Goal: Transaction & Acquisition: Obtain resource

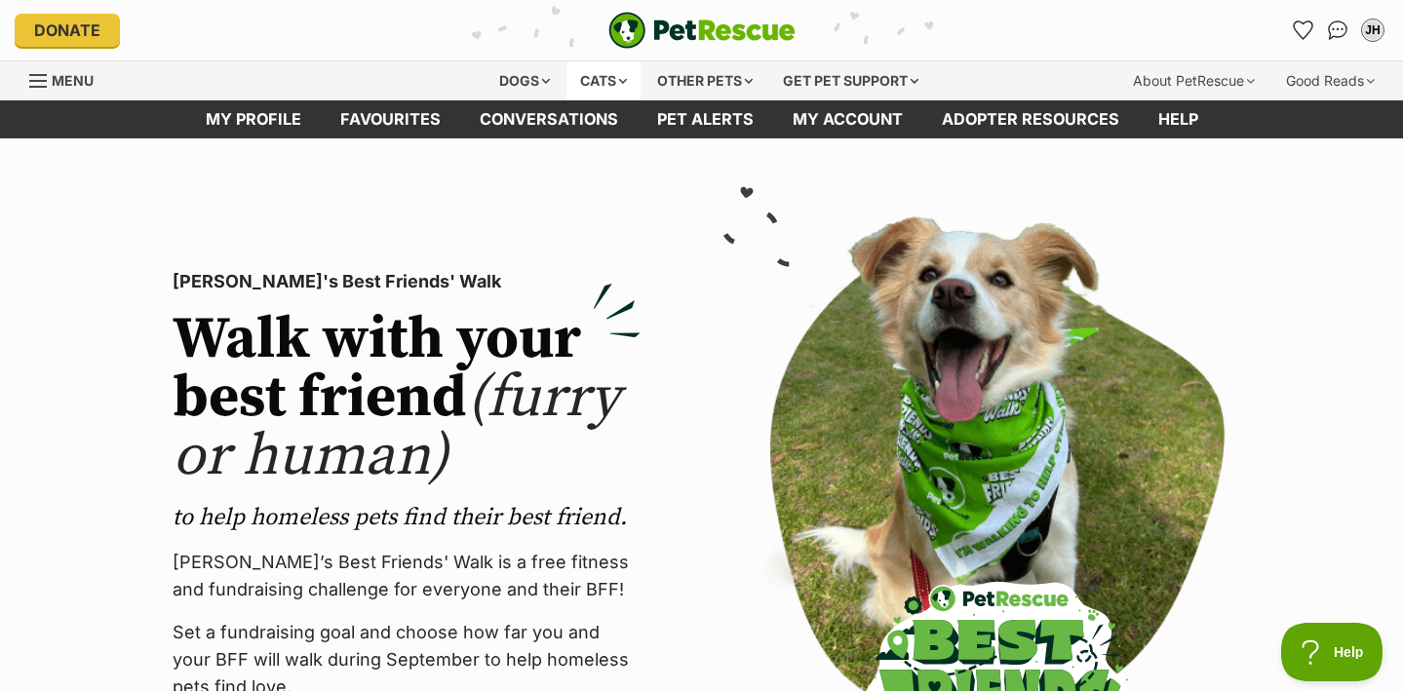
click at [610, 78] on div "Cats" at bounding box center [604, 80] width 74 height 39
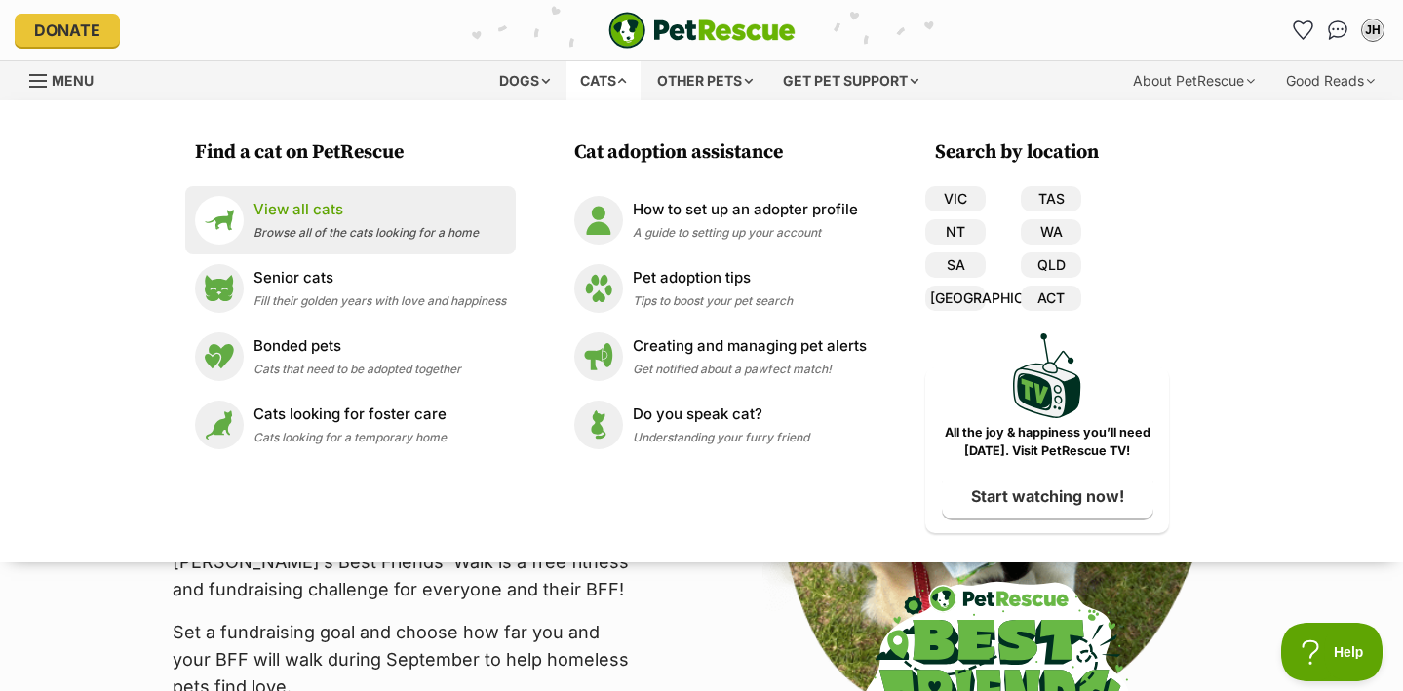
click at [236, 231] on img at bounding box center [219, 220] width 49 height 49
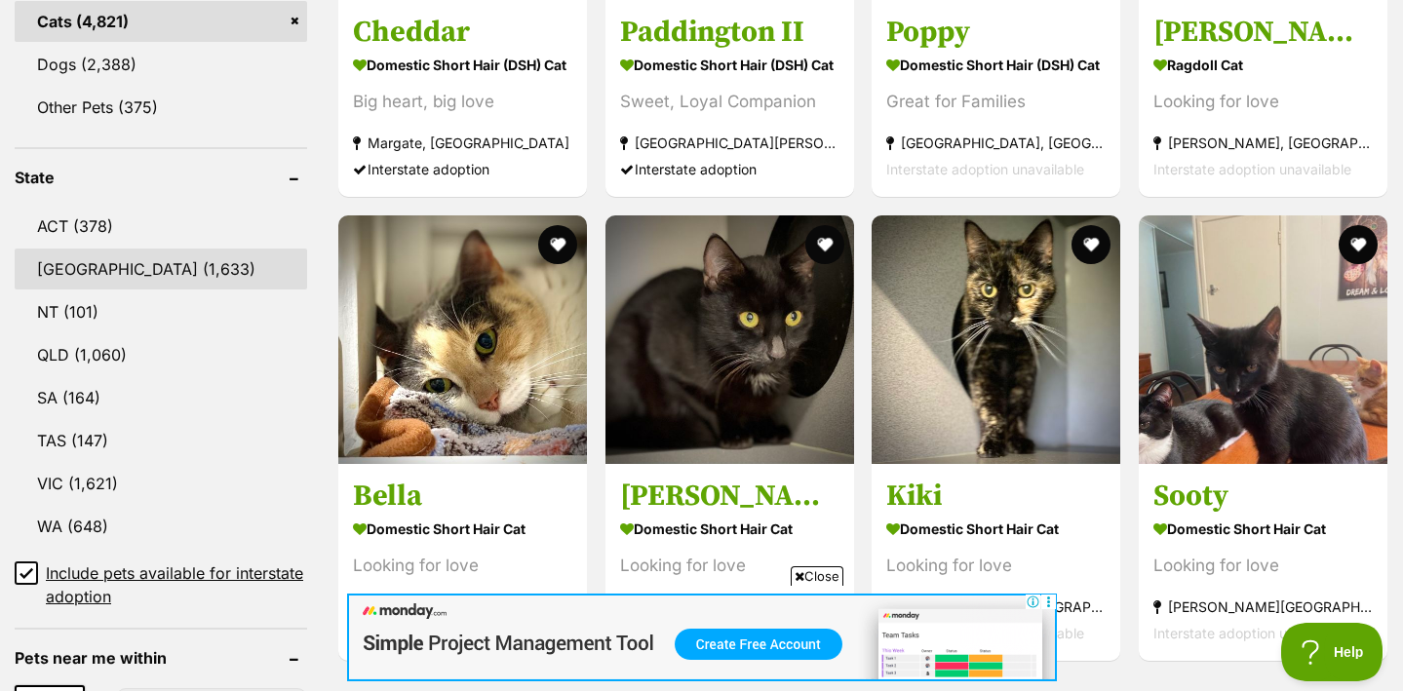
click at [156, 258] on link "[GEOGRAPHIC_DATA] (1,633)" at bounding box center [161, 269] width 293 height 41
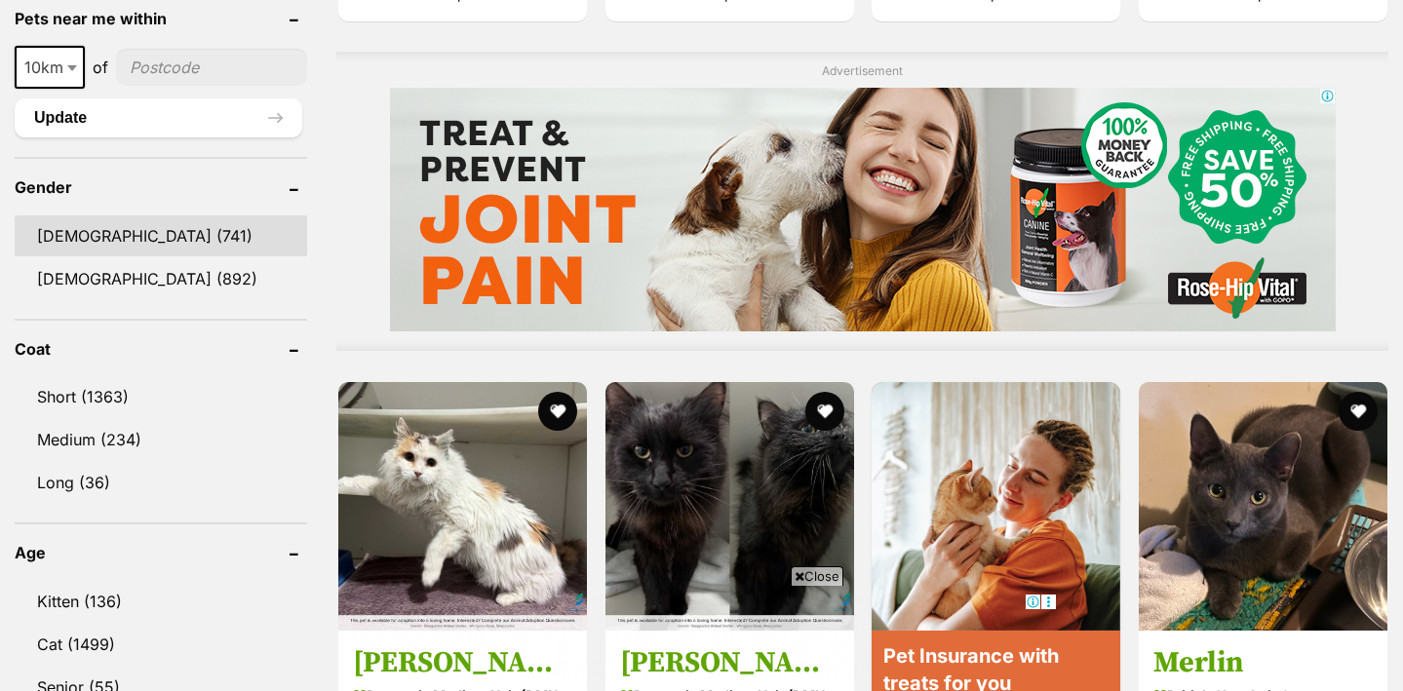
click at [95, 239] on link "Male (741)" at bounding box center [161, 235] width 293 height 41
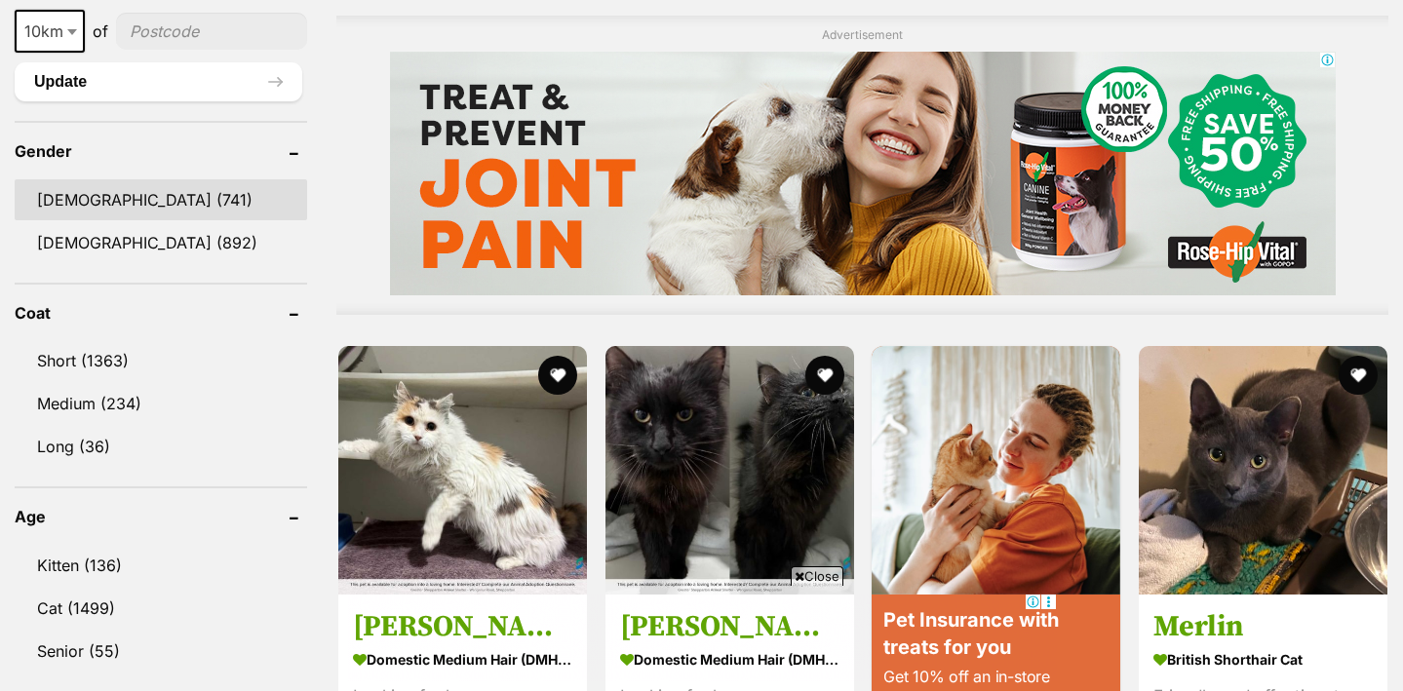
scroll to position [1622, 0]
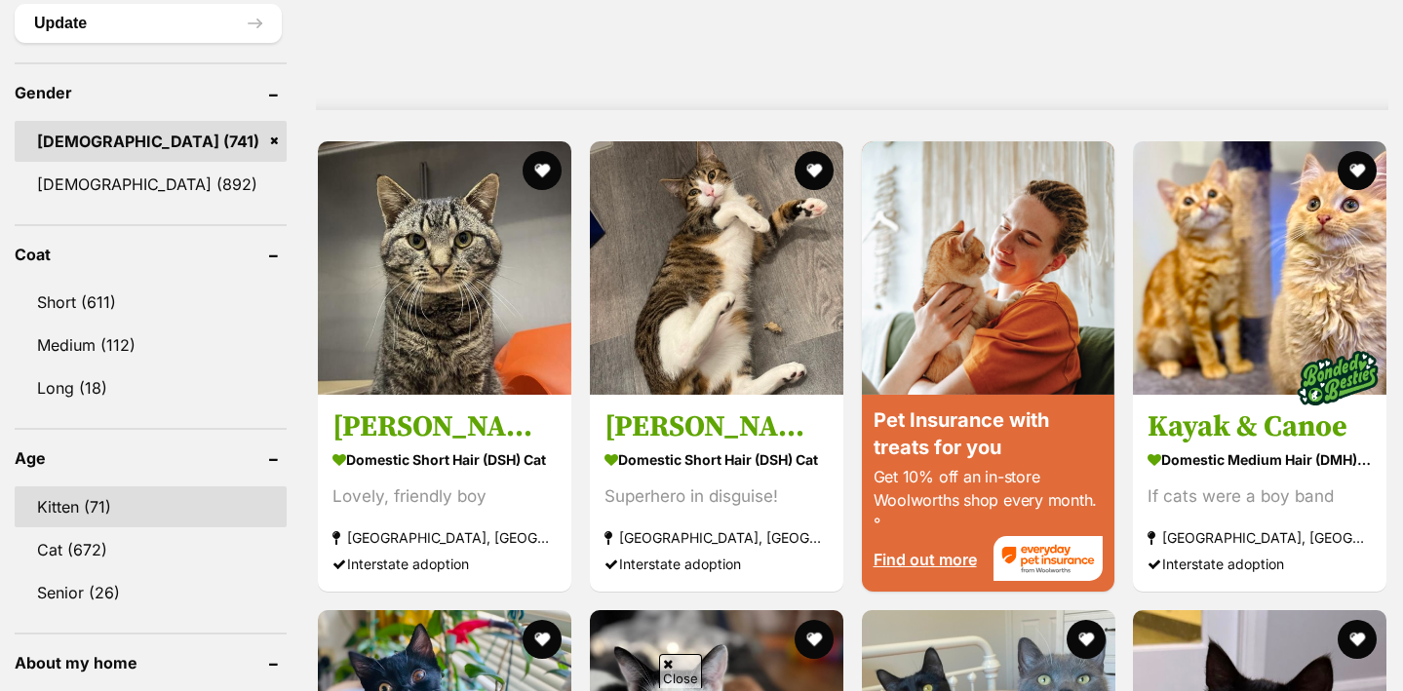
click at [97, 502] on link "Kitten (71)" at bounding box center [151, 507] width 272 height 41
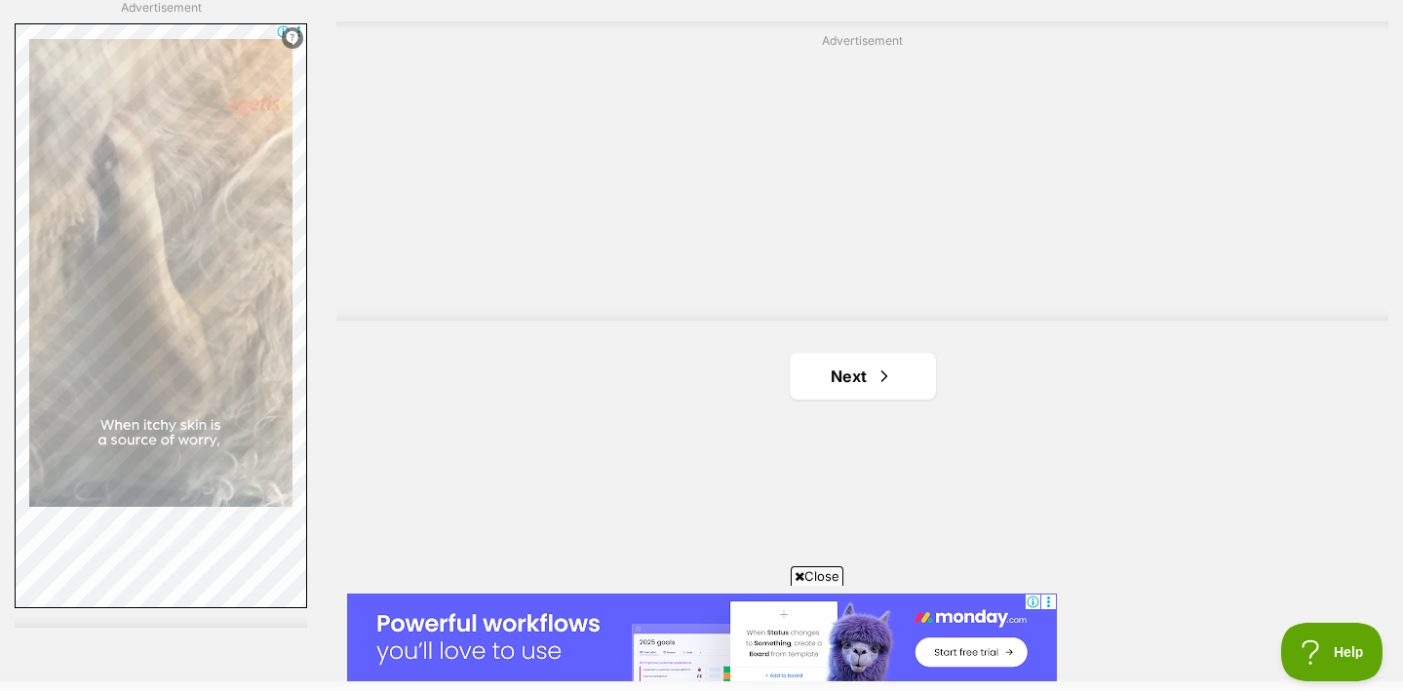
scroll to position [3830, 0]
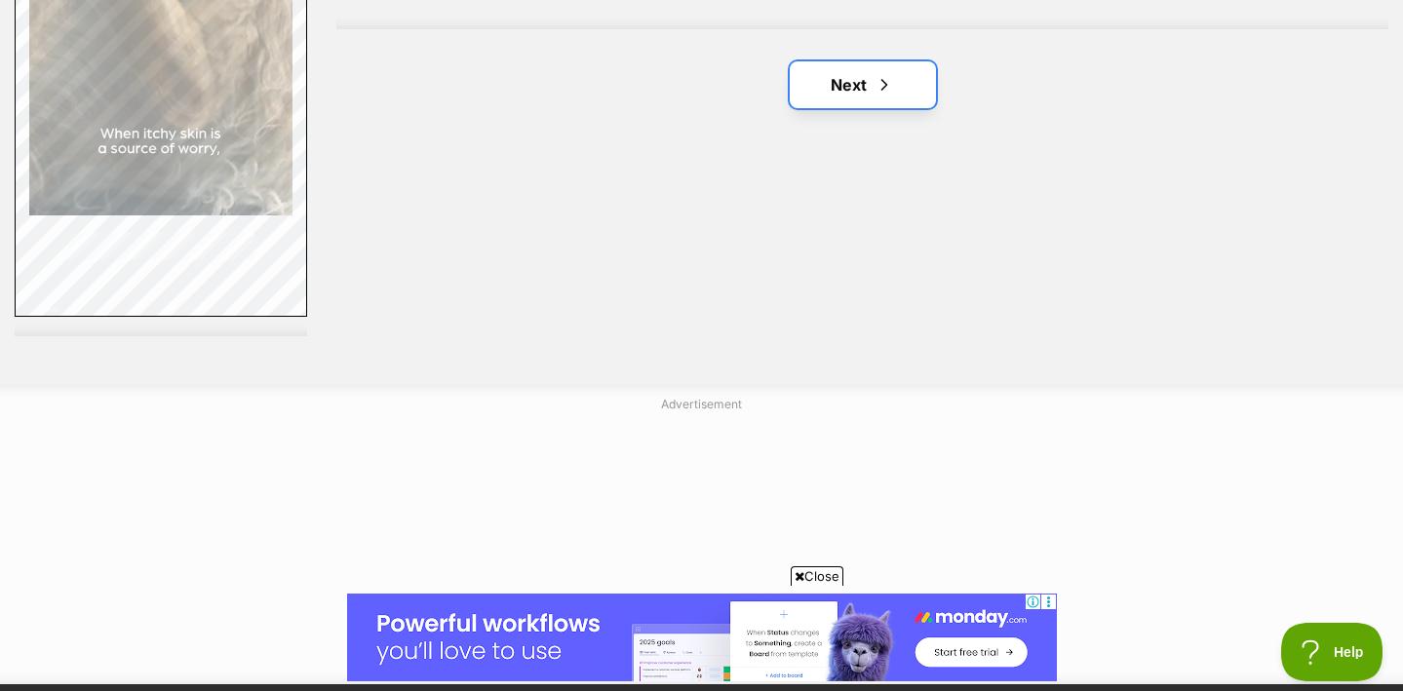
click at [863, 61] on link "Next" at bounding box center [863, 84] width 146 height 47
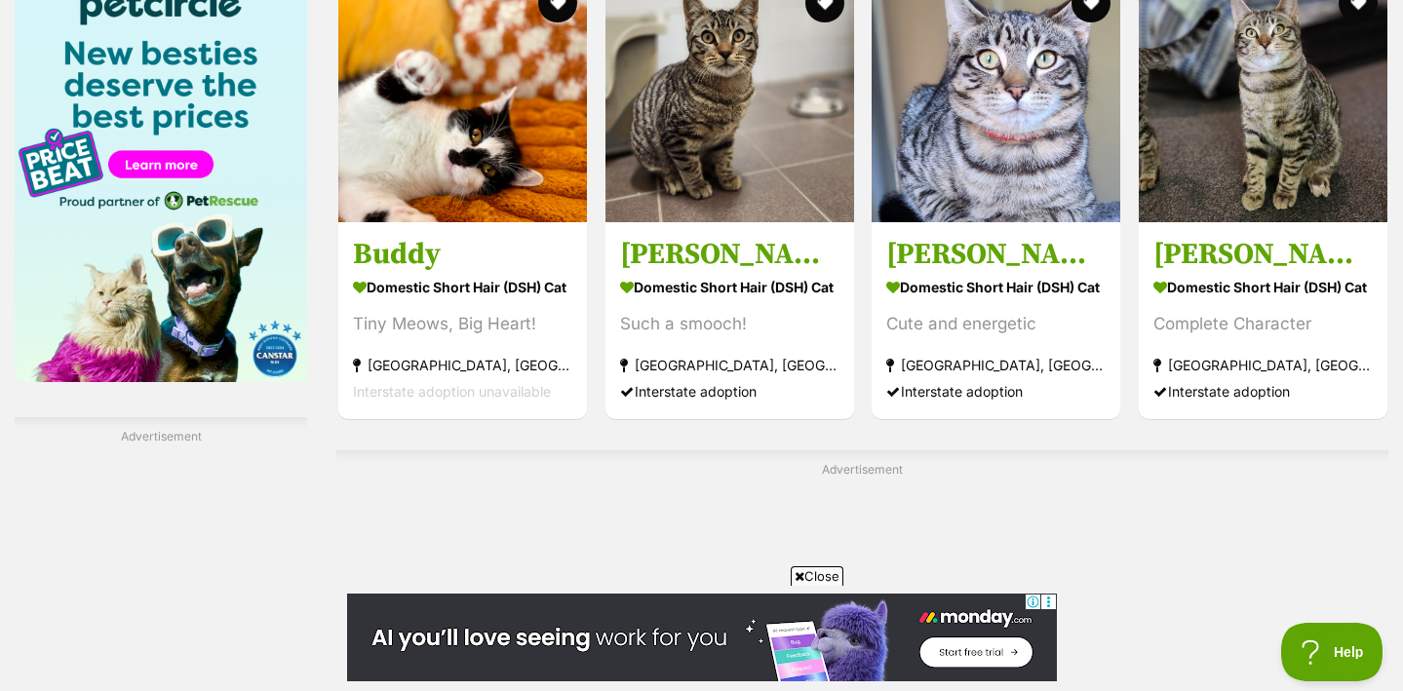
scroll to position [3822, 0]
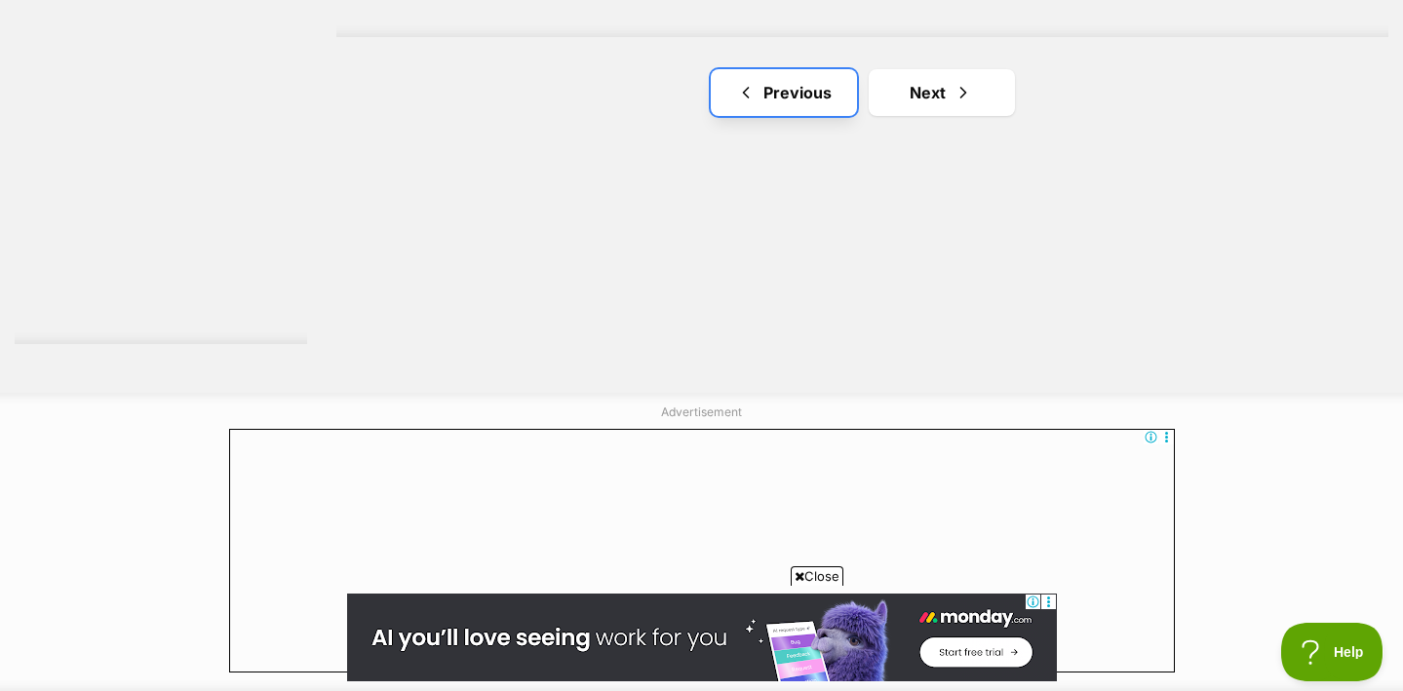
click at [802, 69] on link "Previous" at bounding box center [784, 92] width 146 height 47
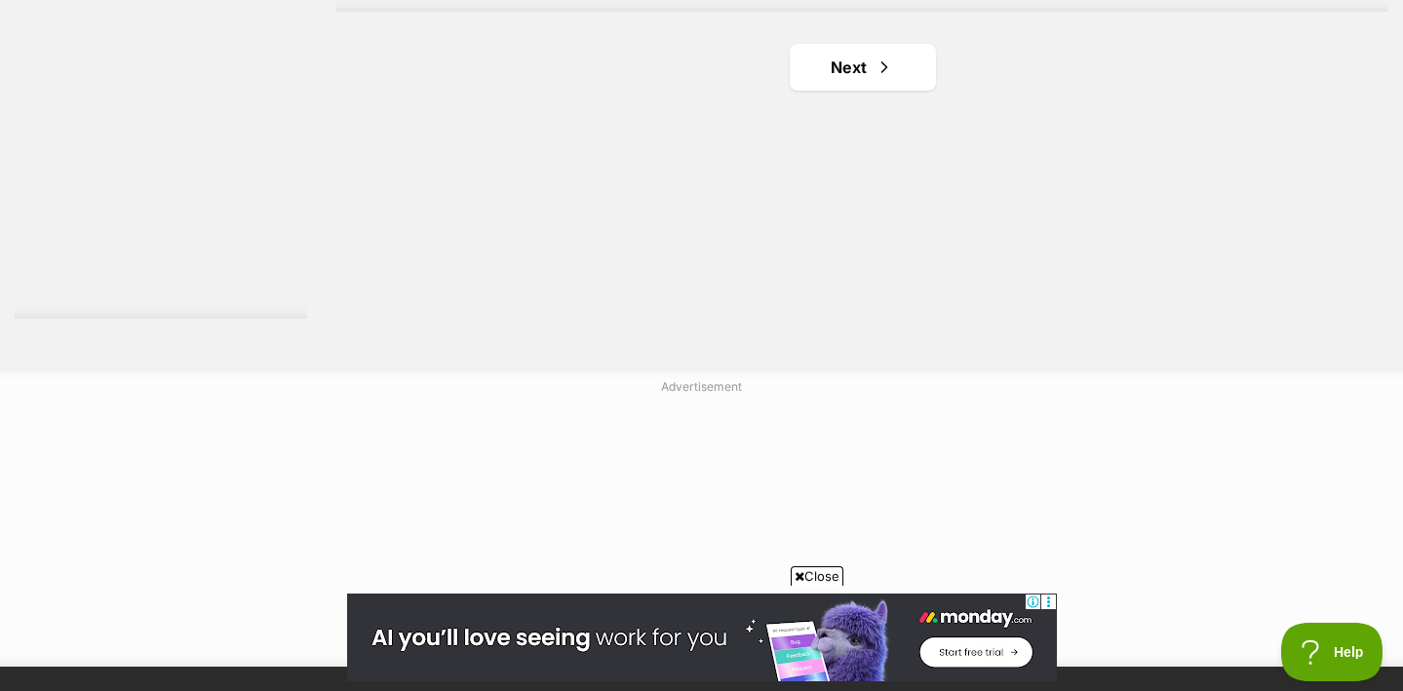
scroll to position [3864, 0]
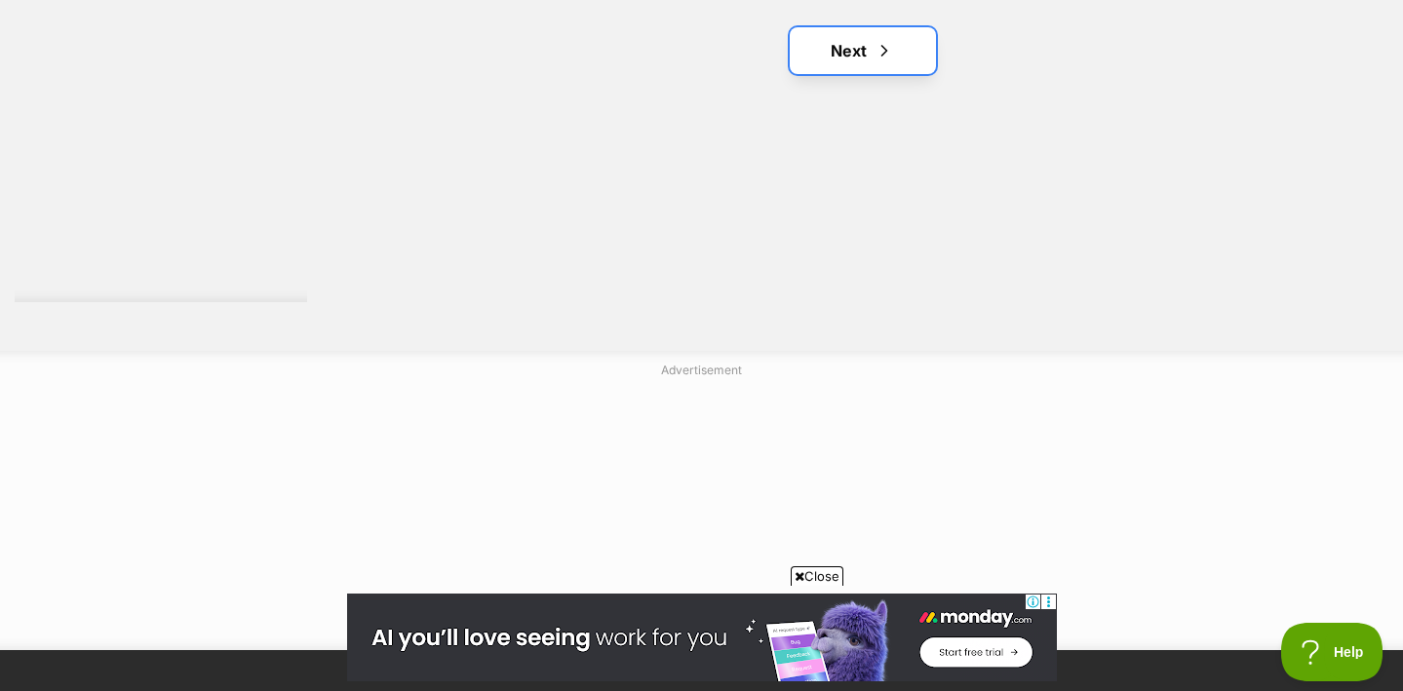
click at [897, 27] on link "Next" at bounding box center [863, 50] width 146 height 47
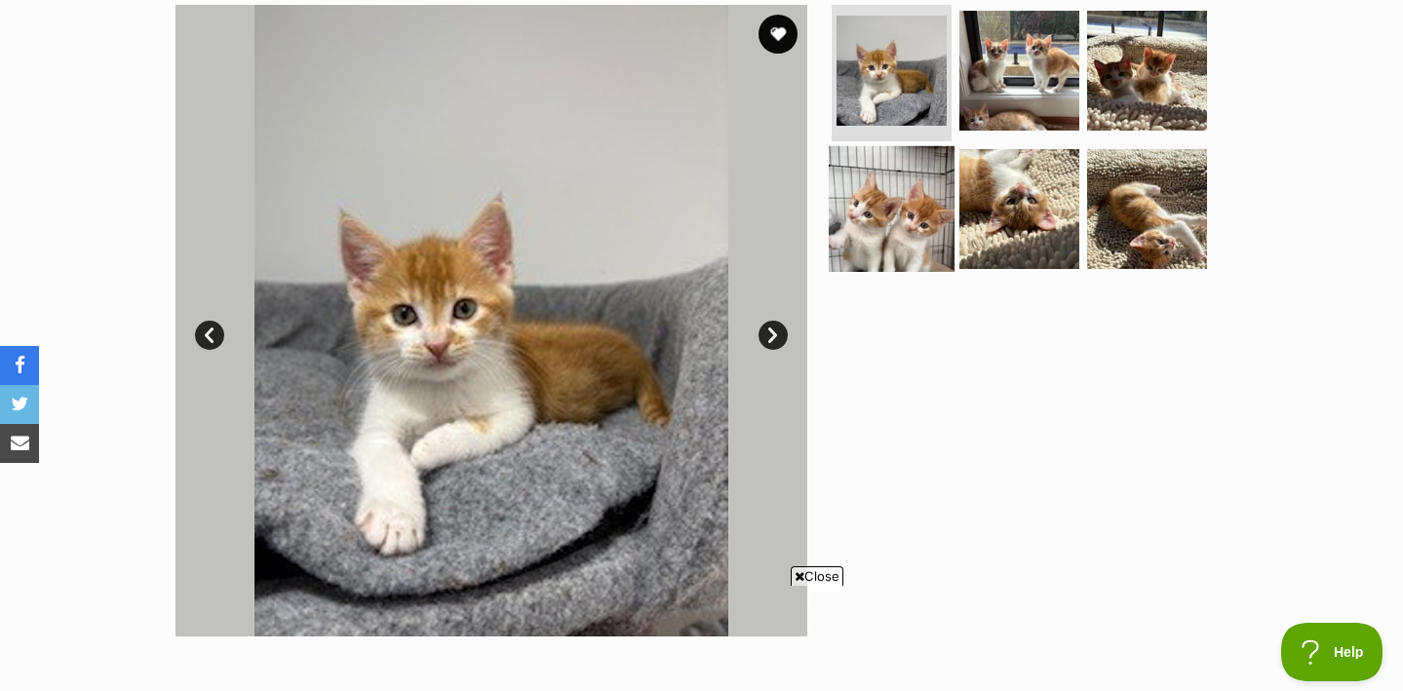
click at [914, 215] on img at bounding box center [892, 208] width 126 height 126
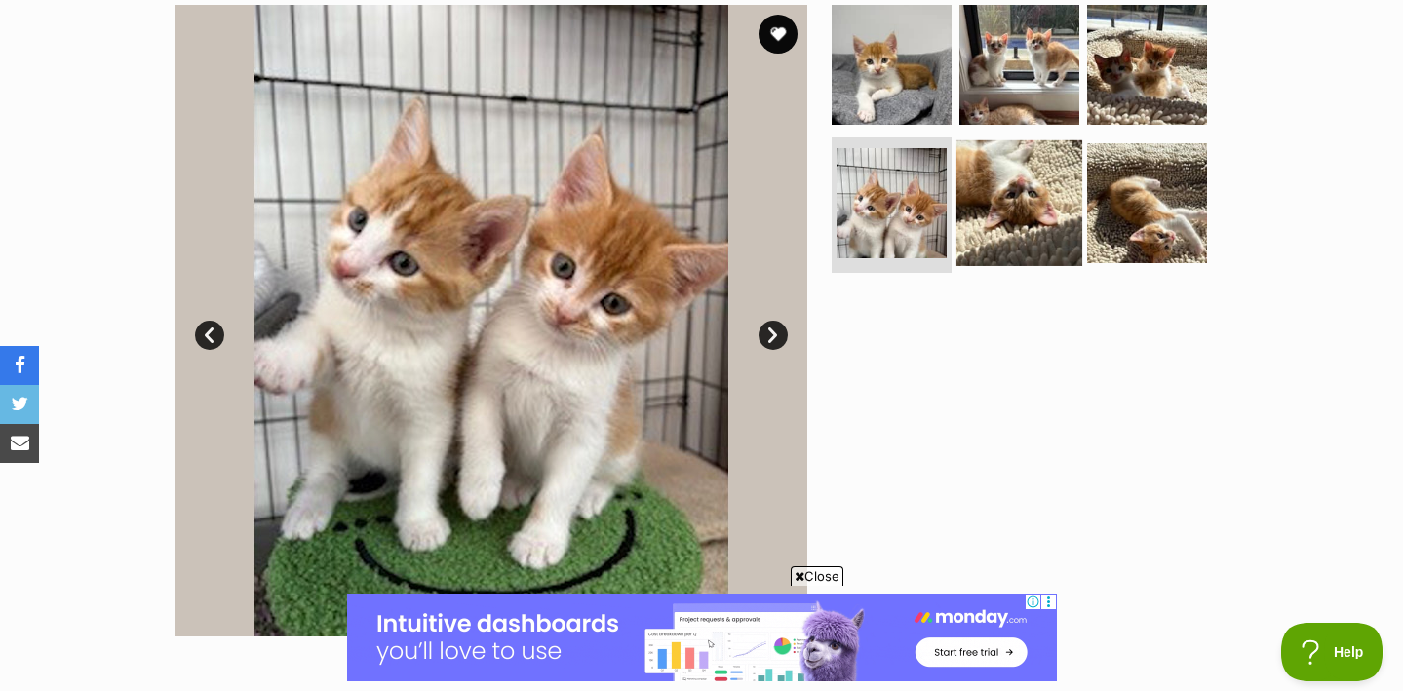
click at [995, 196] on img at bounding box center [1020, 202] width 126 height 126
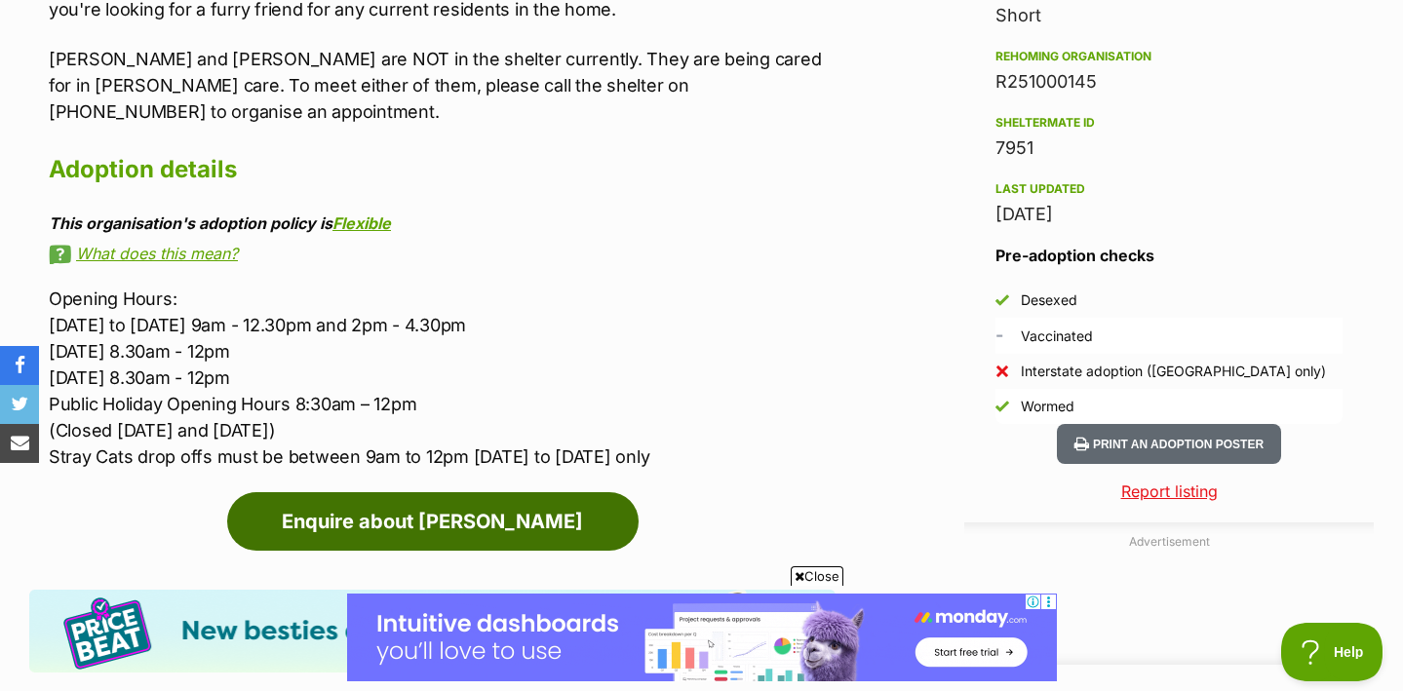
click at [578, 492] on link "Enquire about Louie" at bounding box center [432, 521] width 411 height 59
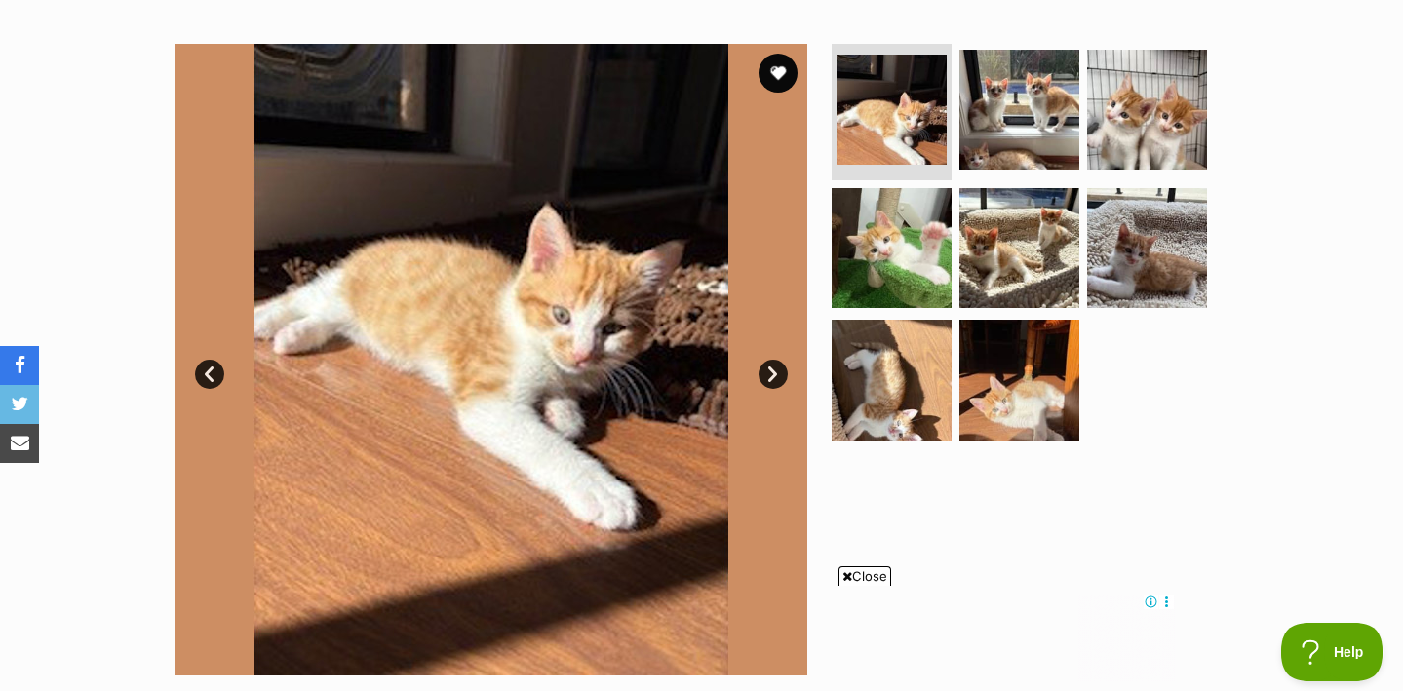
scroll to position [363, 0]
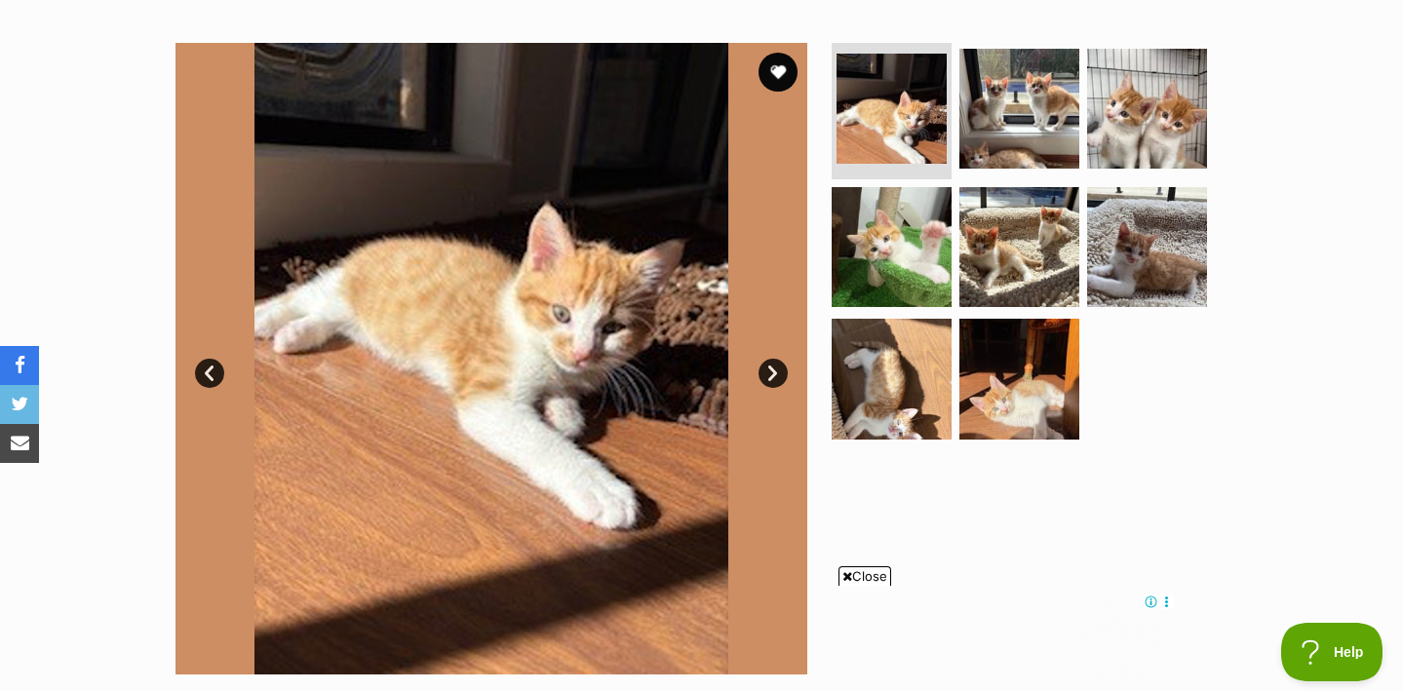
click at [771, 368] on link "Next" at bounding box center [773, 373] width 29 height 29
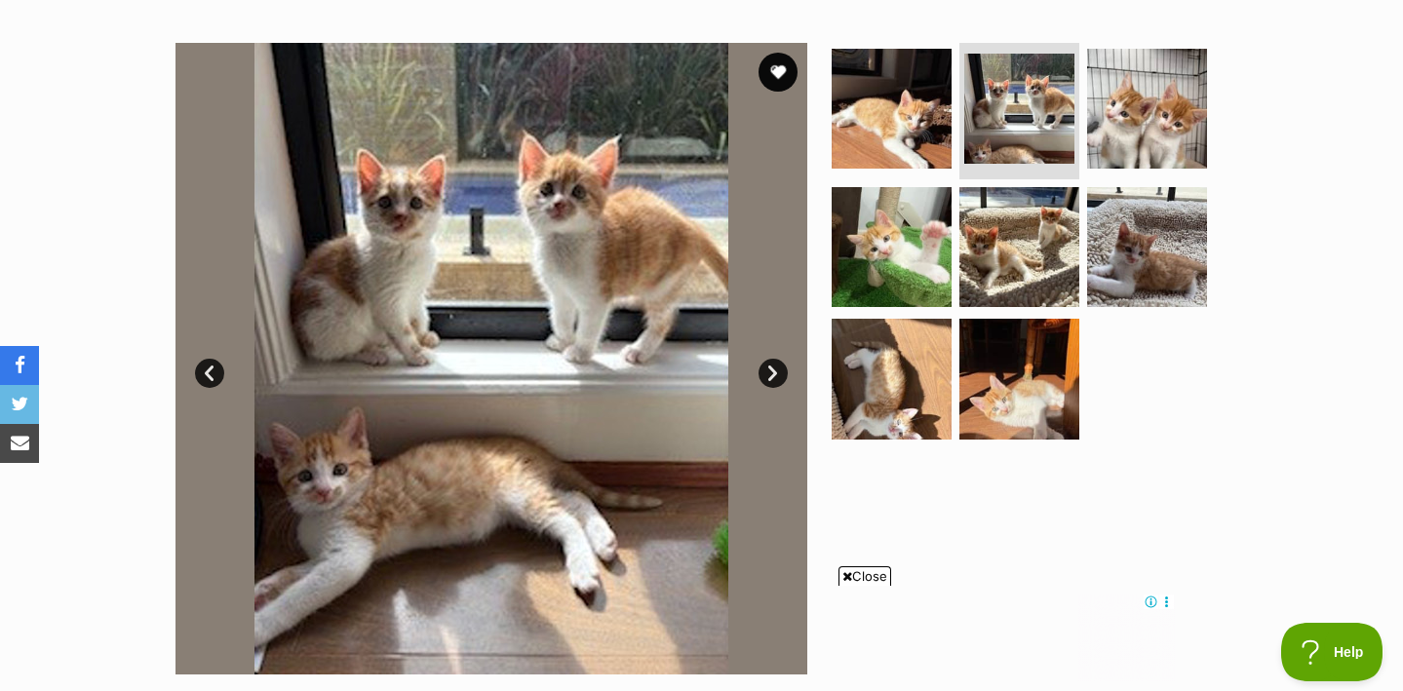
click at [770, 369] on link "Next" at bounding box center [773, 373] width 29 height 29
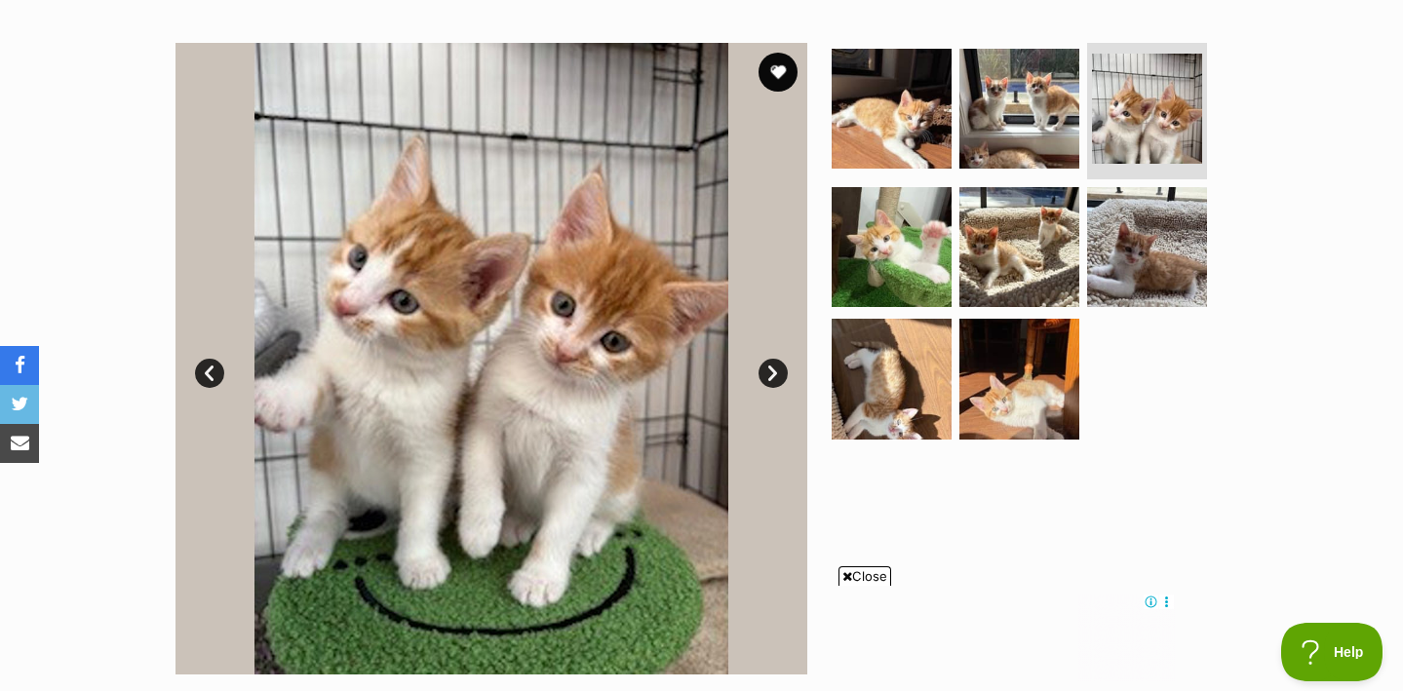
click at [772, 371] on link "Next" at bounding box center [773, 373] width 29 height 29
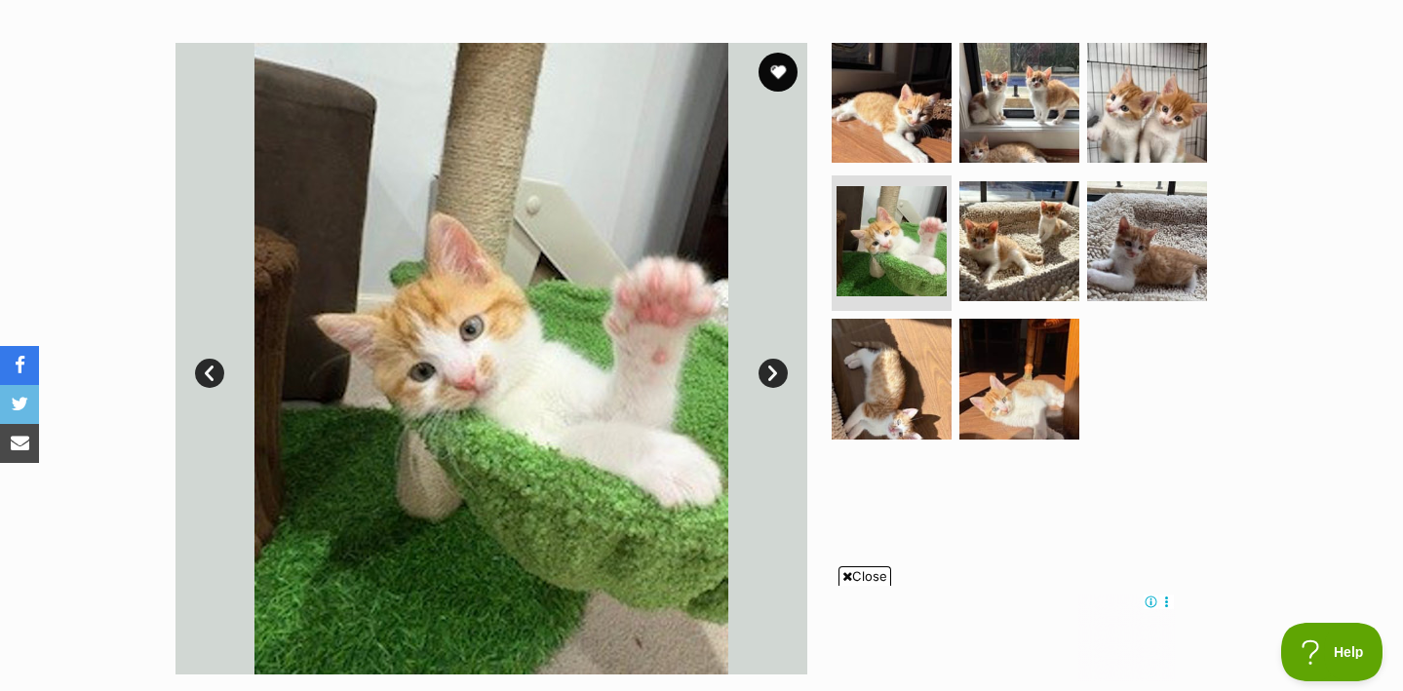
click at [773, 371] on link "Next" at bounding box center [773, 373] width 29 height 29
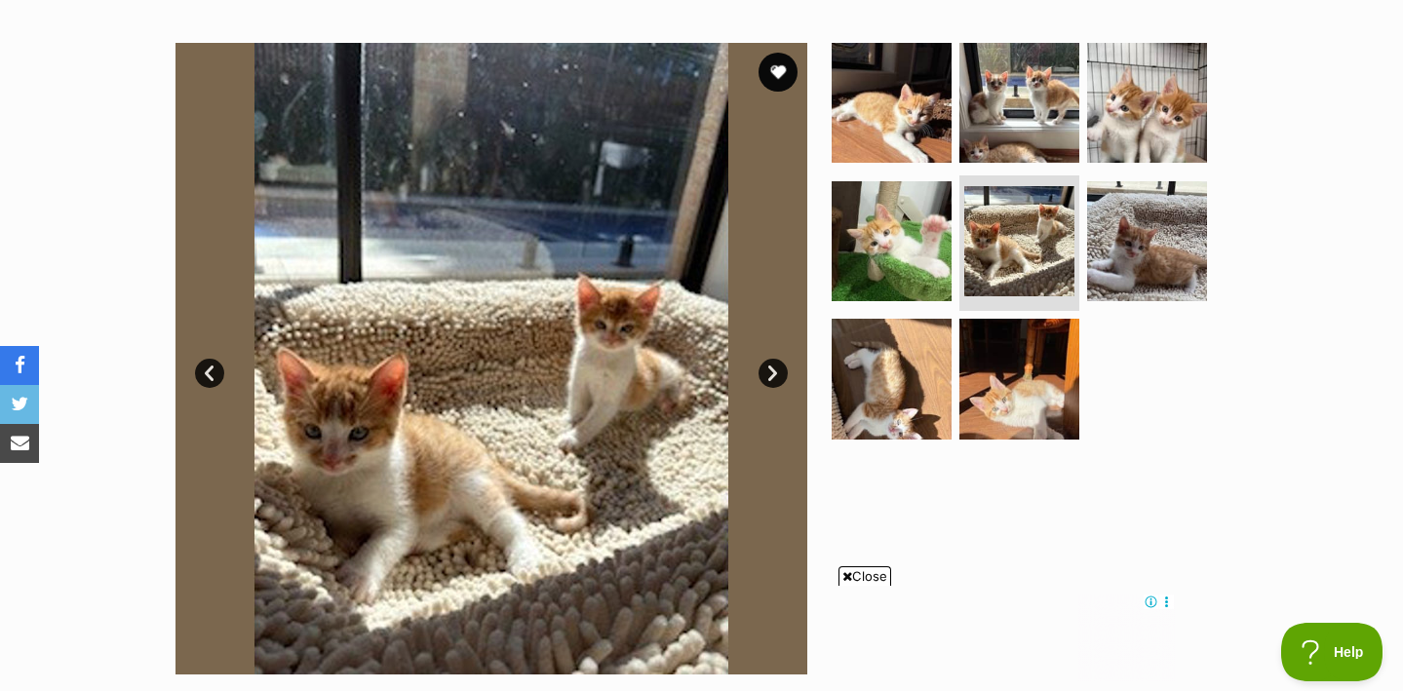
click at [774, 371] on link "Next" at bounding box center [773, 373] width 29 height 29
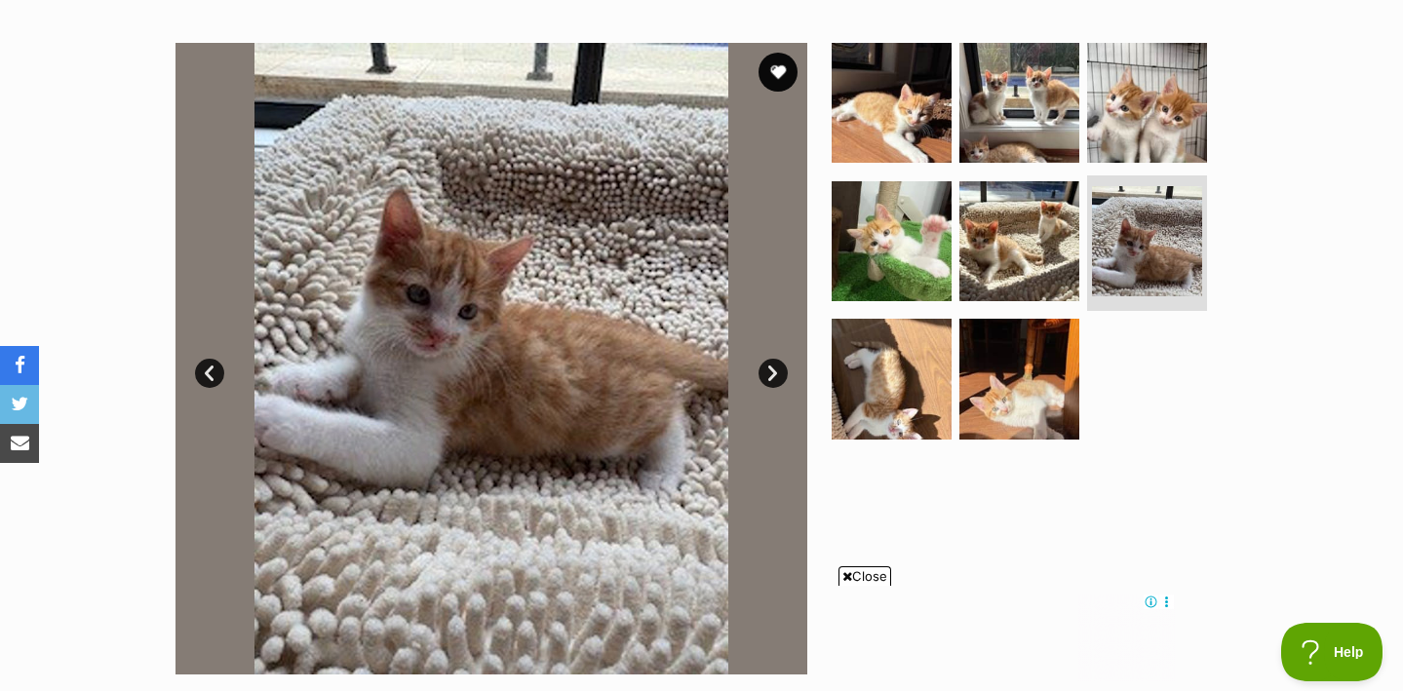
click at [775, 372] on link "Next" at bounding box center [773, 373] width 29 height 29
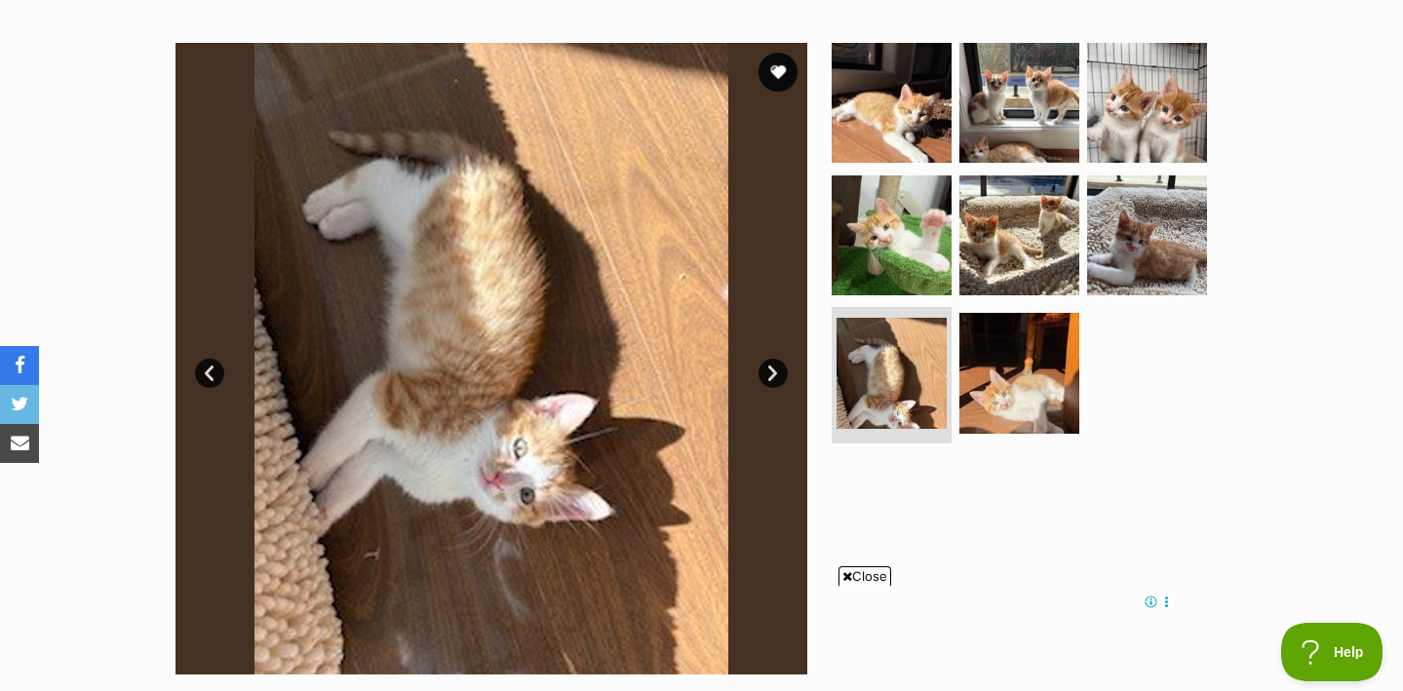
click at [776, 374] on link "Next" at bounding box center [773, 373] width 29 height 29
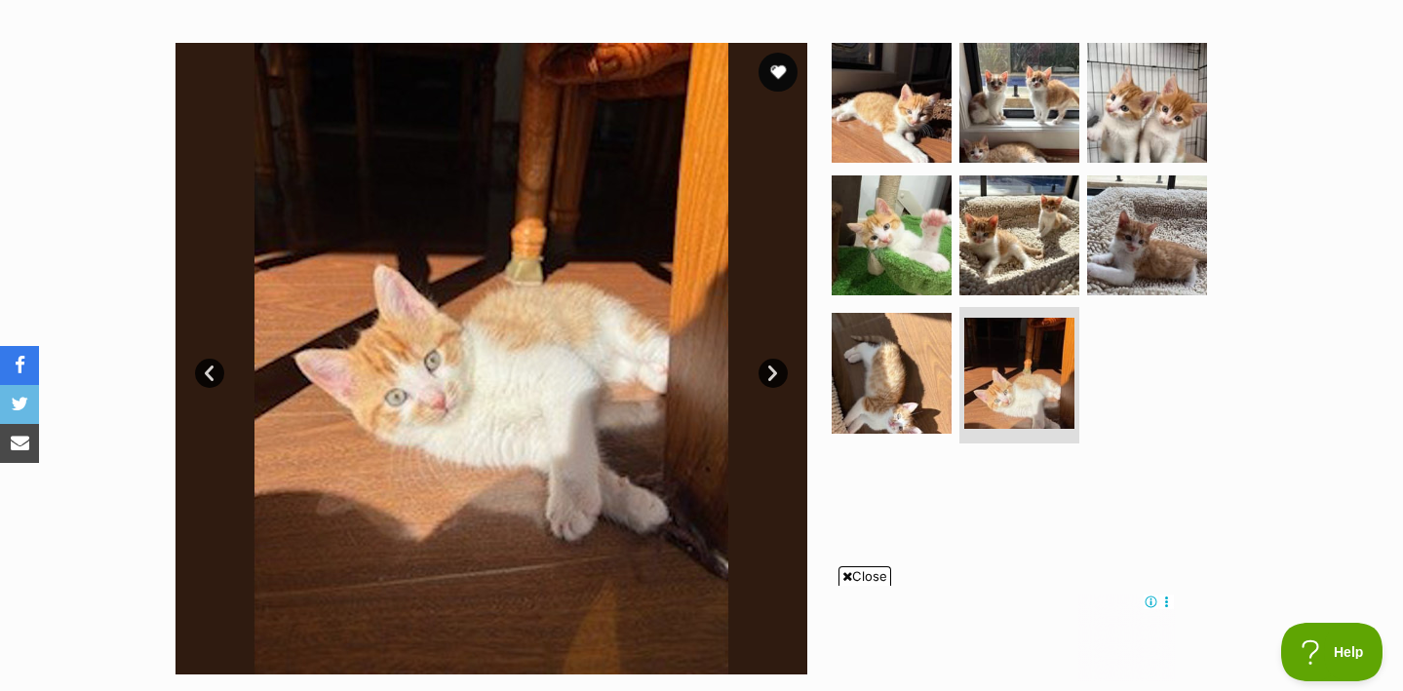
click at [776, 374] on link "Next" at bounding box center [773, 373] width 29 height 29
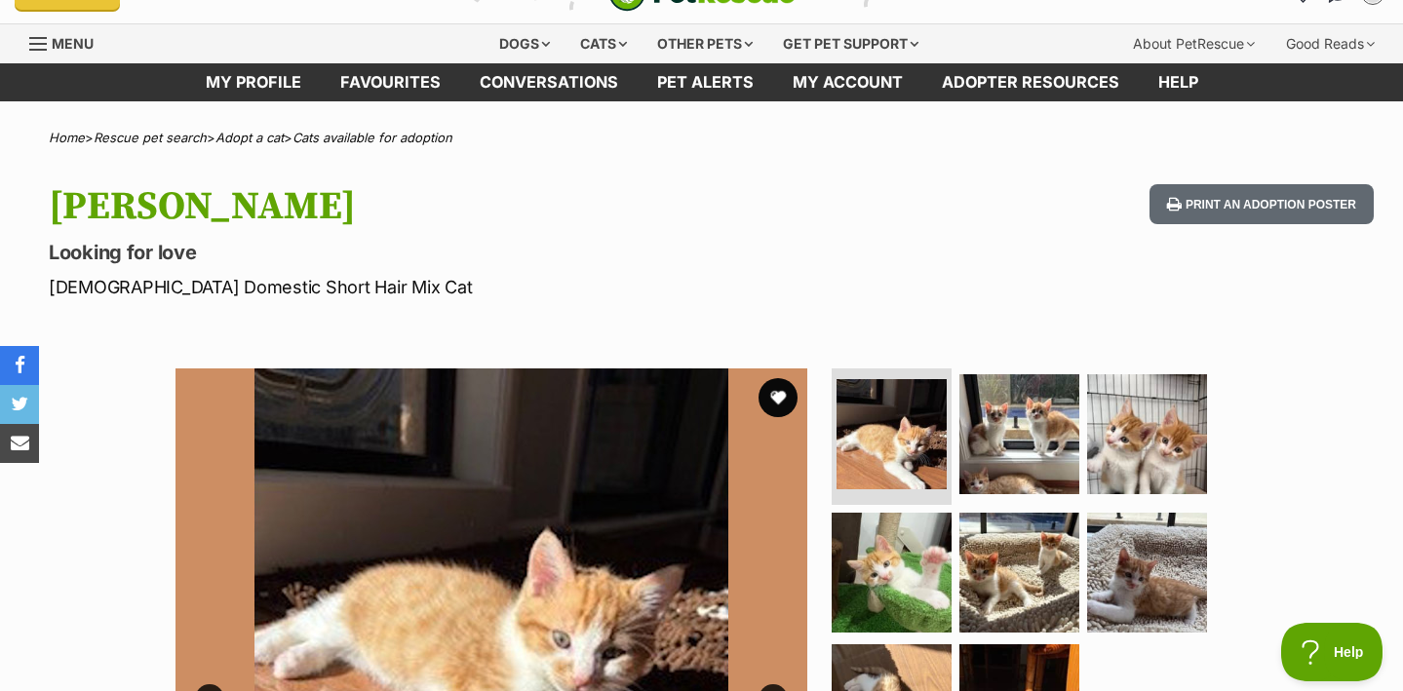
scroll to position [0, 0]
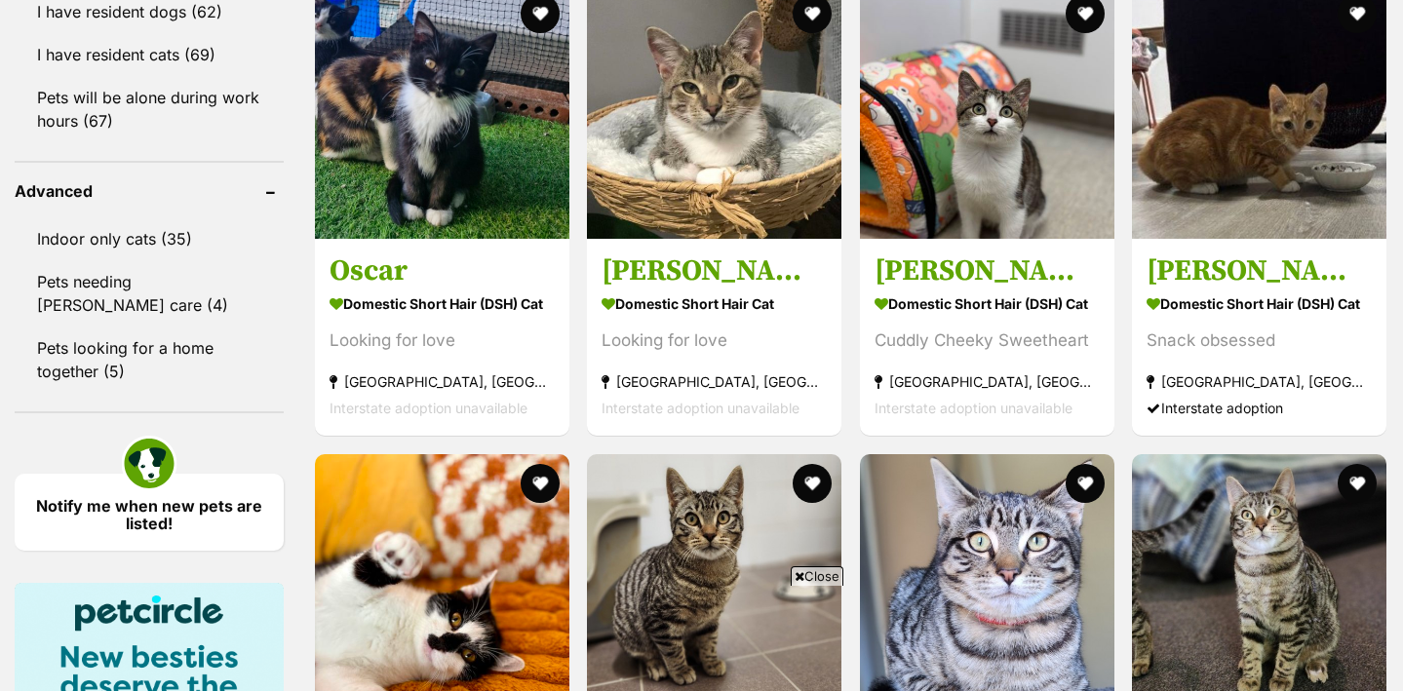
scroll to position [3382, 0]
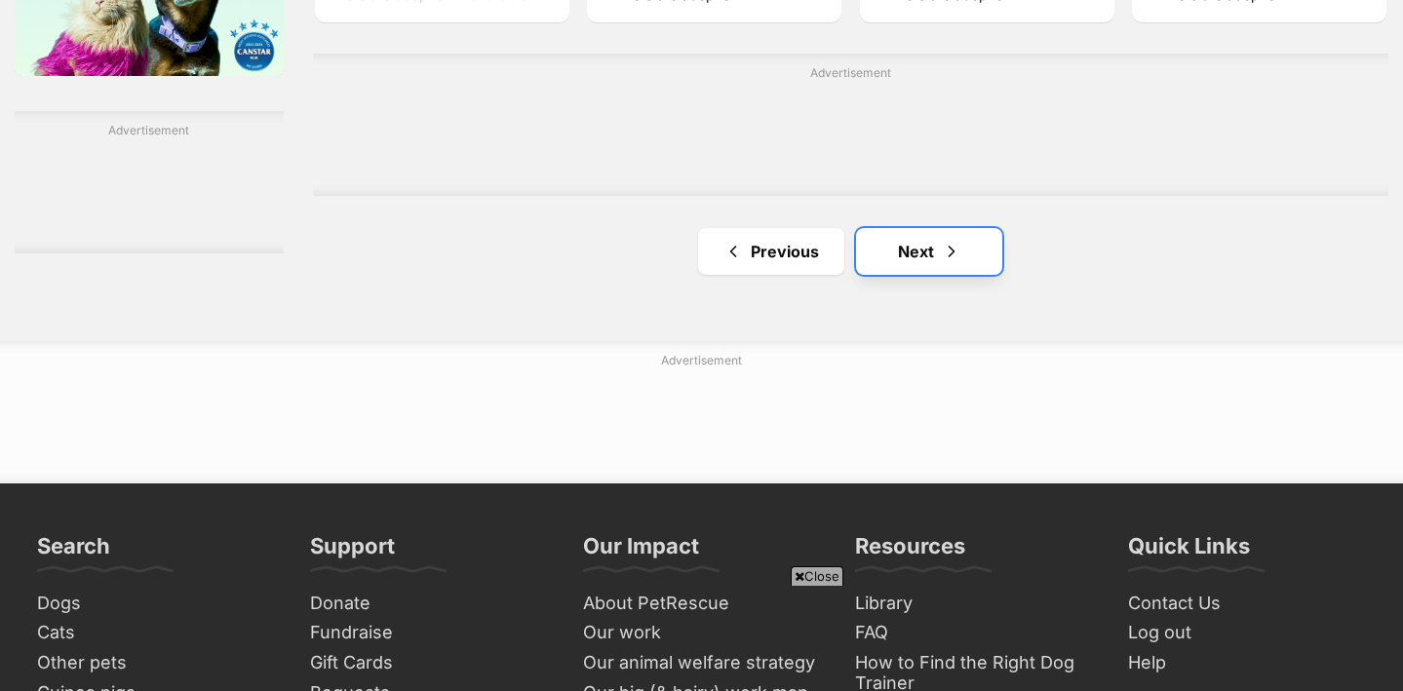
click at [942, 240] on span "Next page" at bounding box center [952, 251] width 20 height 23
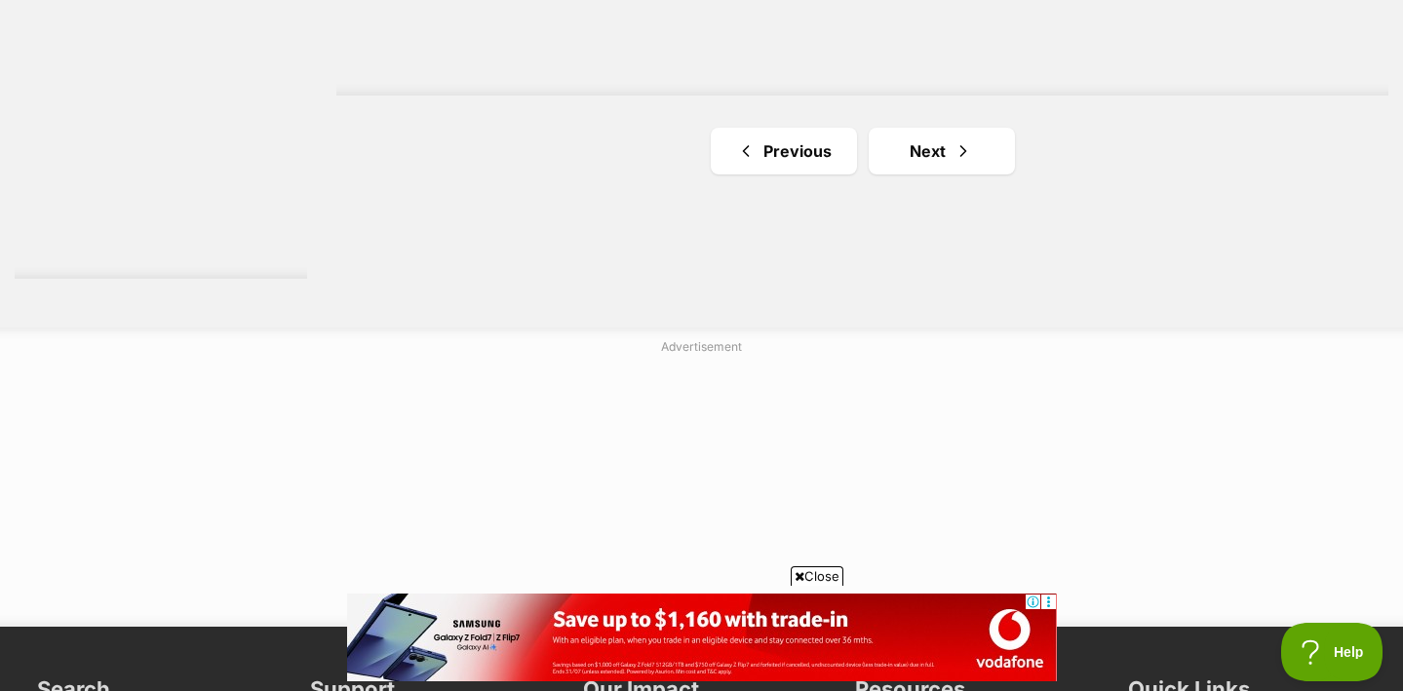
scroll to position [3889, 0]
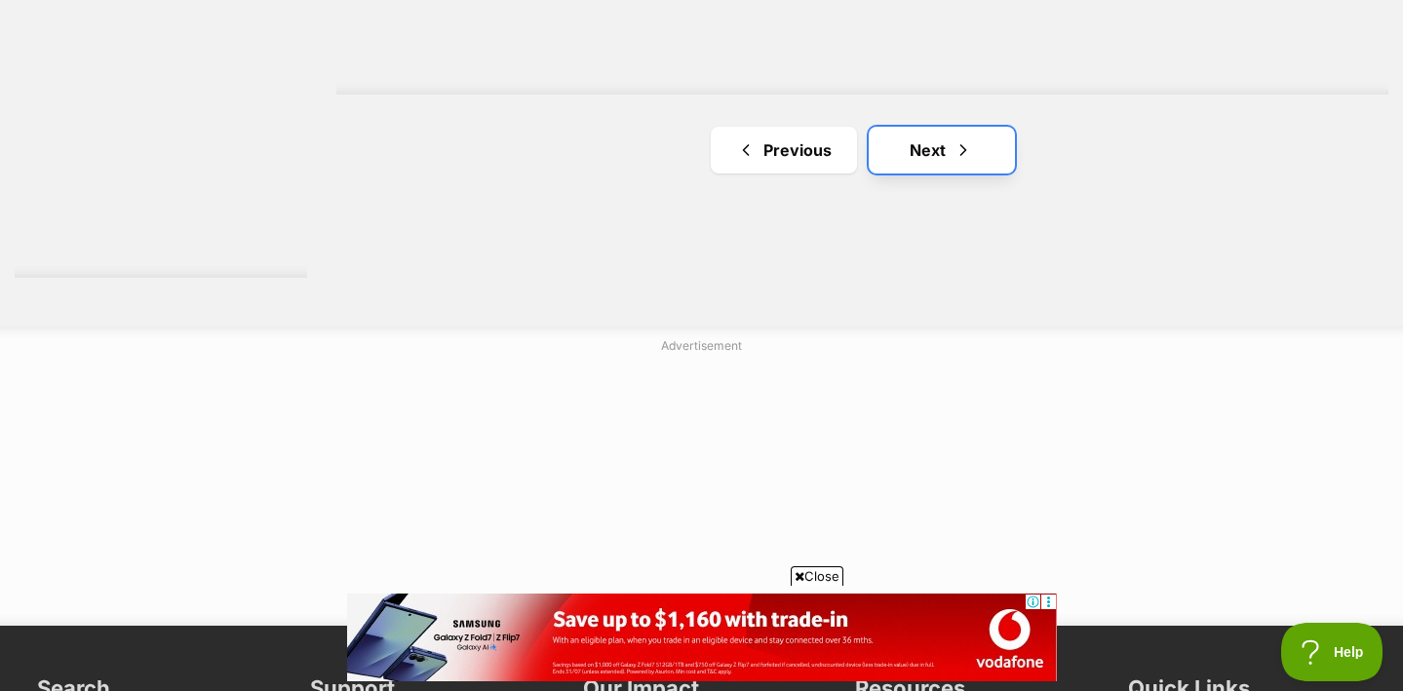
click at [916, 127] on link "Next" at bounding box center [942, 150] width 146 height 47
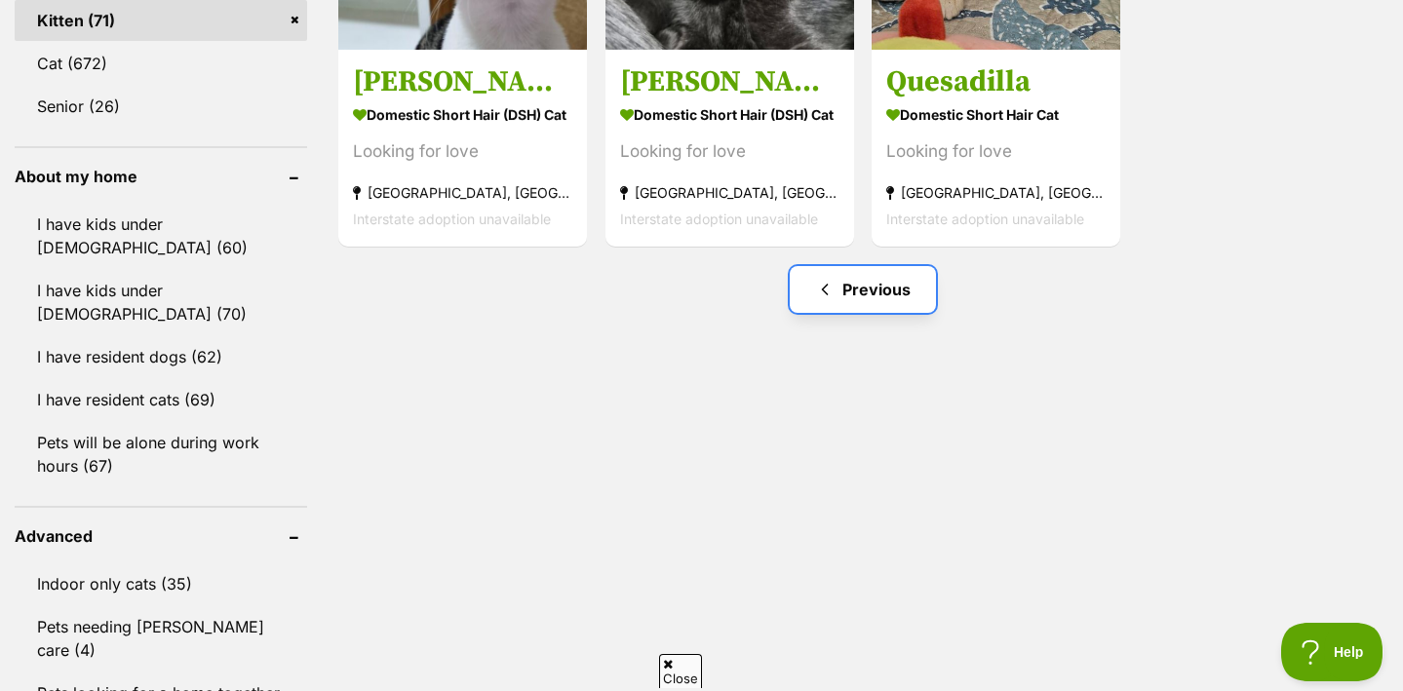
click at [842, 266] on link "Previous" at bounding box center [863, 289] width 146 height 47
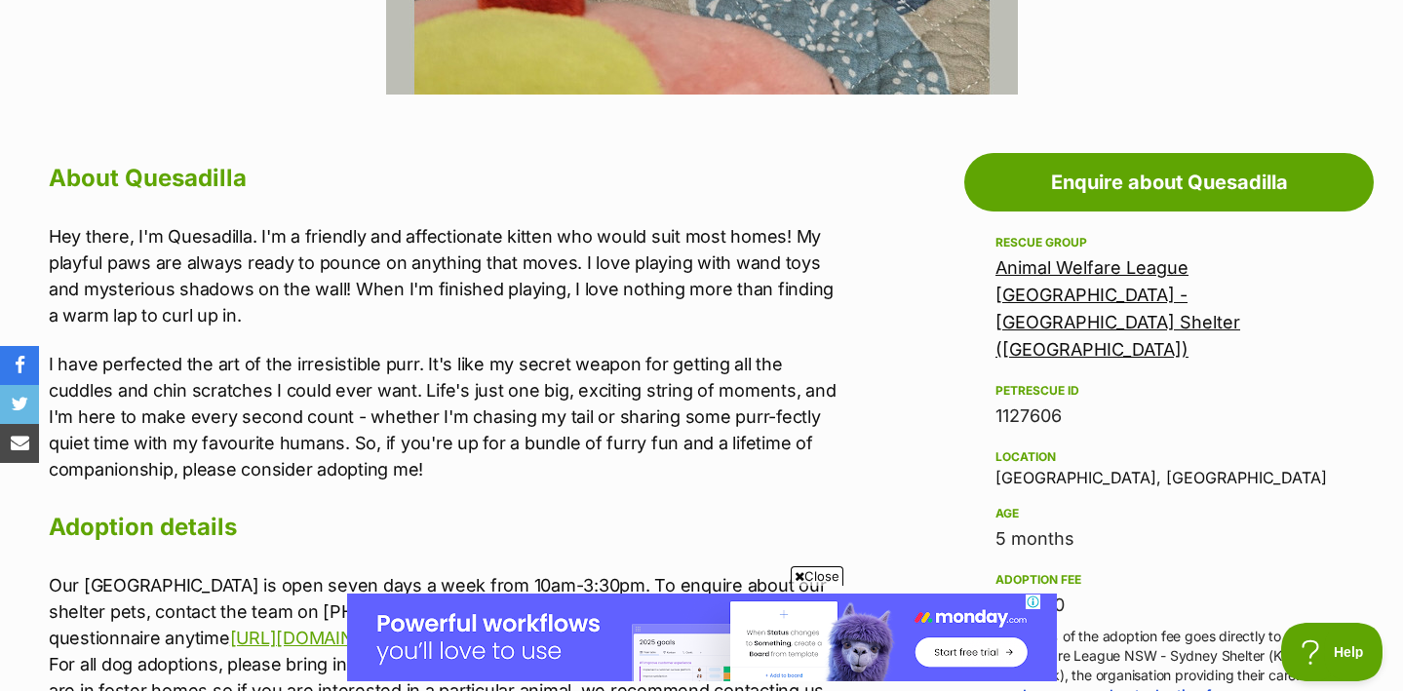
scroll to position [128, 0]
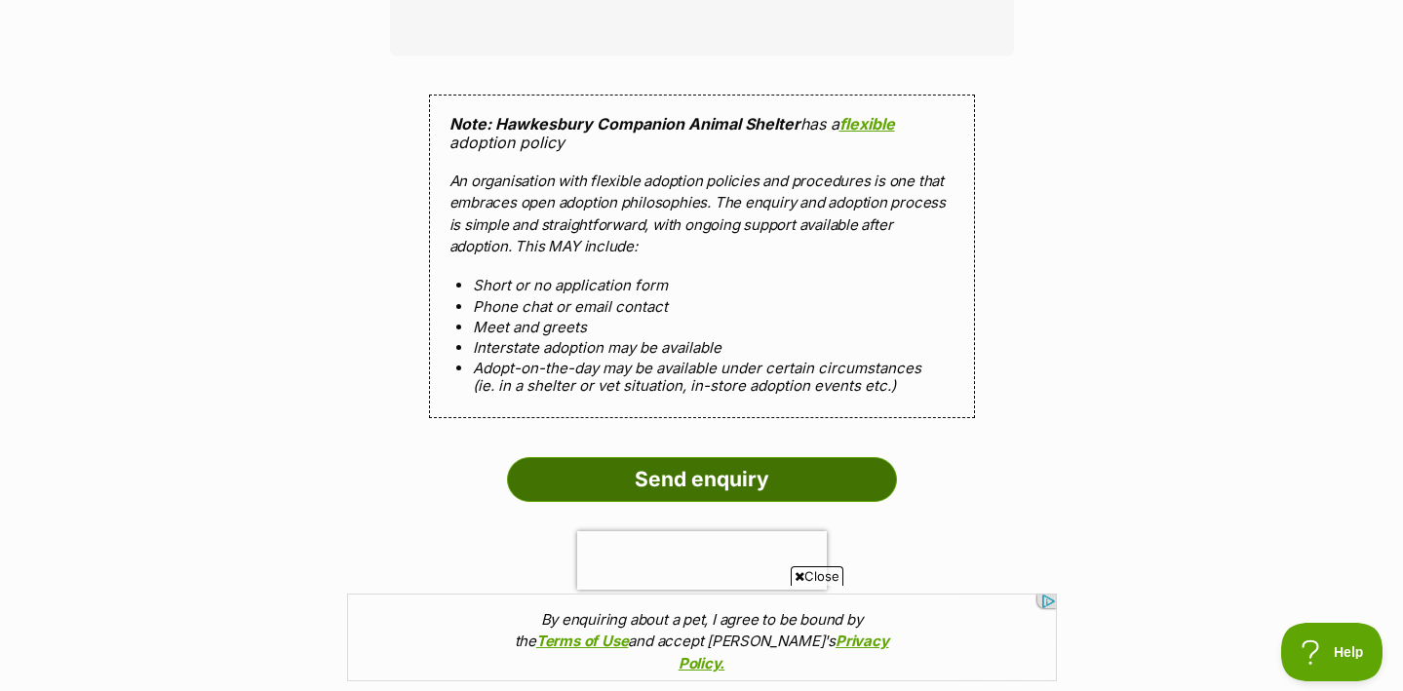
click at [703, 457] on input "Send enquiry" at bounding box center [702, 479] width 390 height 45
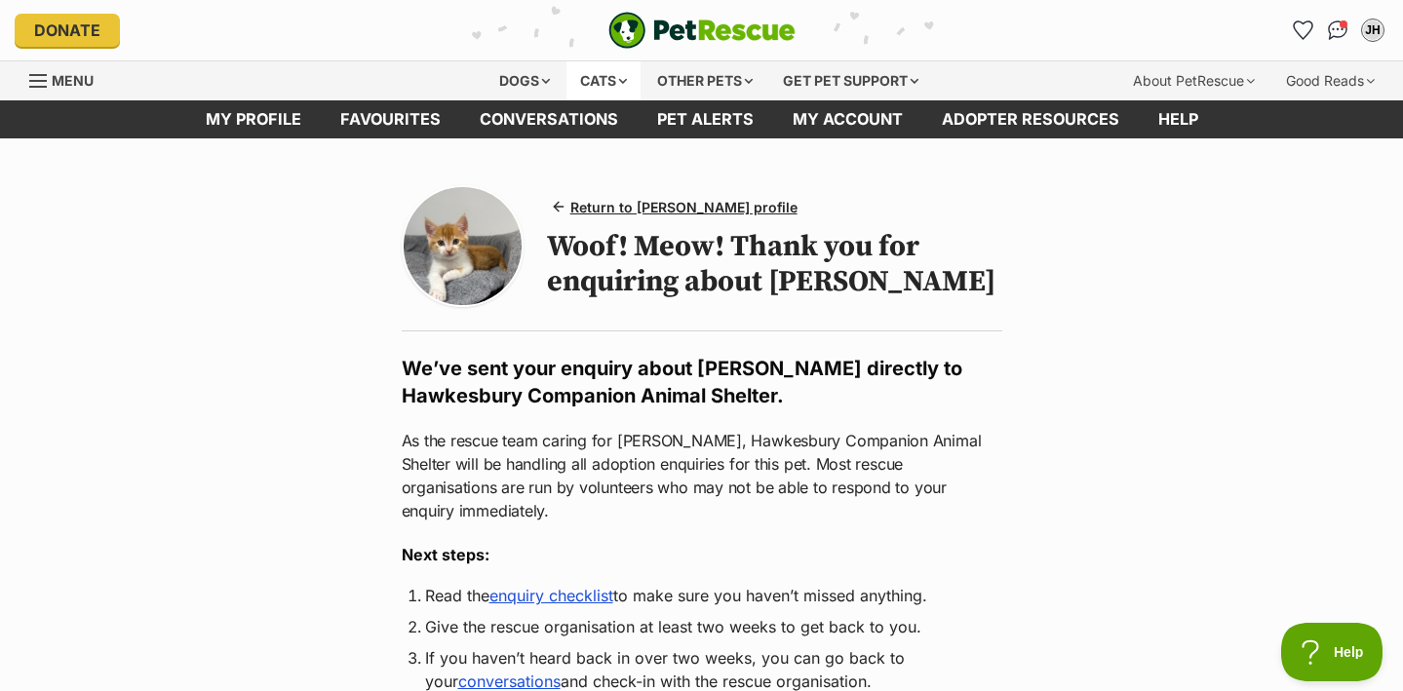
click at [599, 78] on div "Cats" at bounding box center [604, 80] width 74 height 39
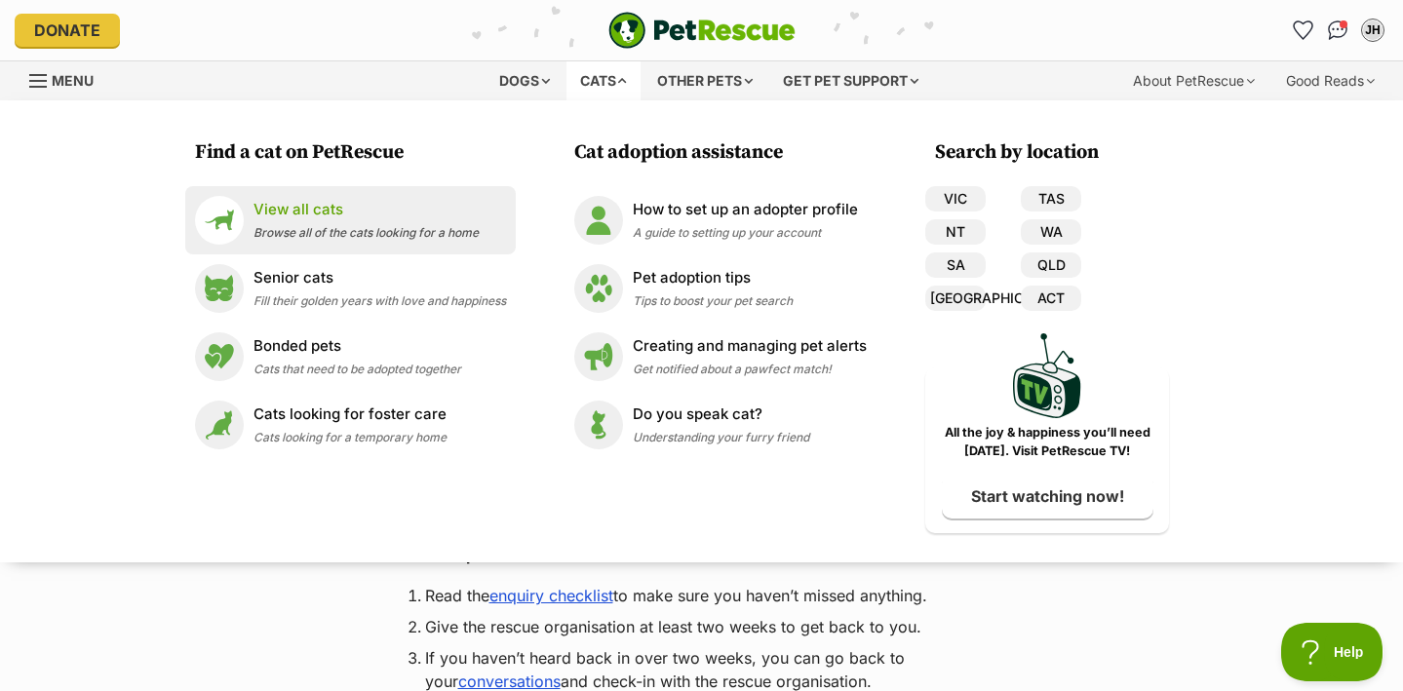
click at [356, 225] on span "Browse all of the cats looking for a home" at bounding box center [366, 232] width 225 height 15
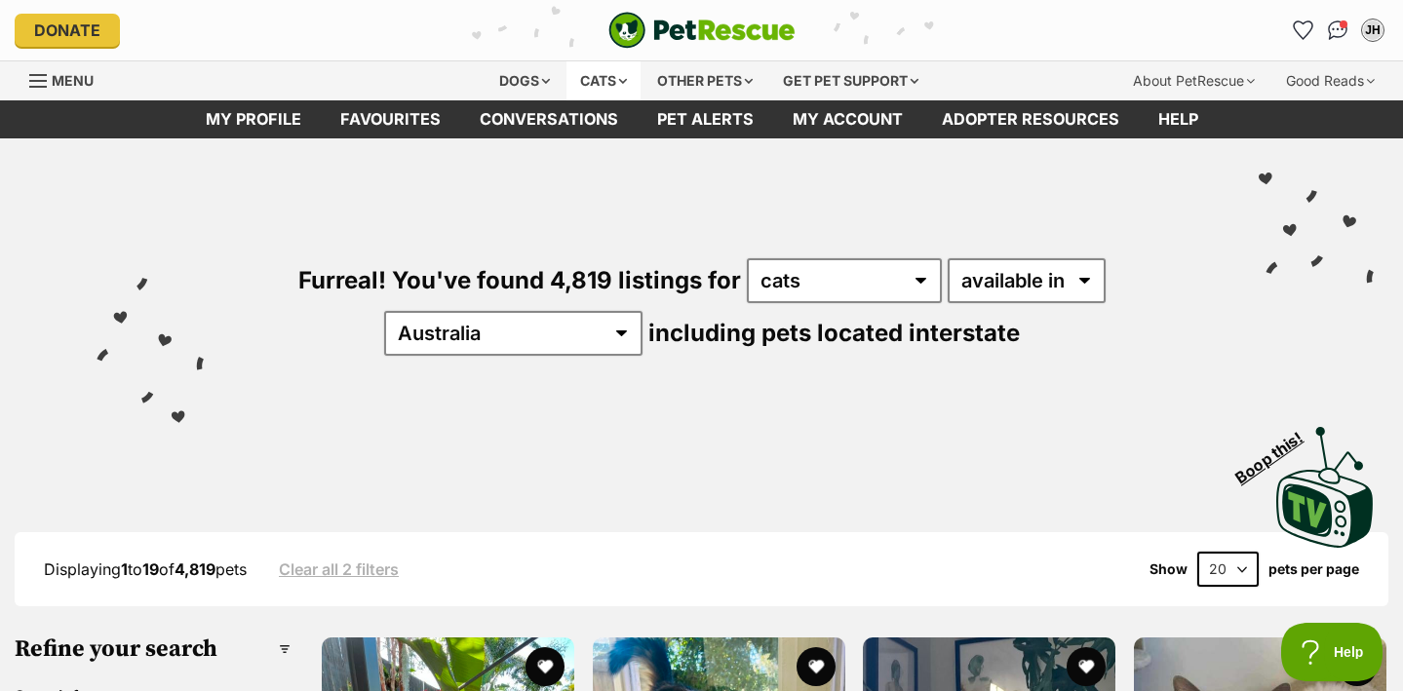
click at [622, 83] on div "Cats" at bounding box center [604, 80] width 74 height 39
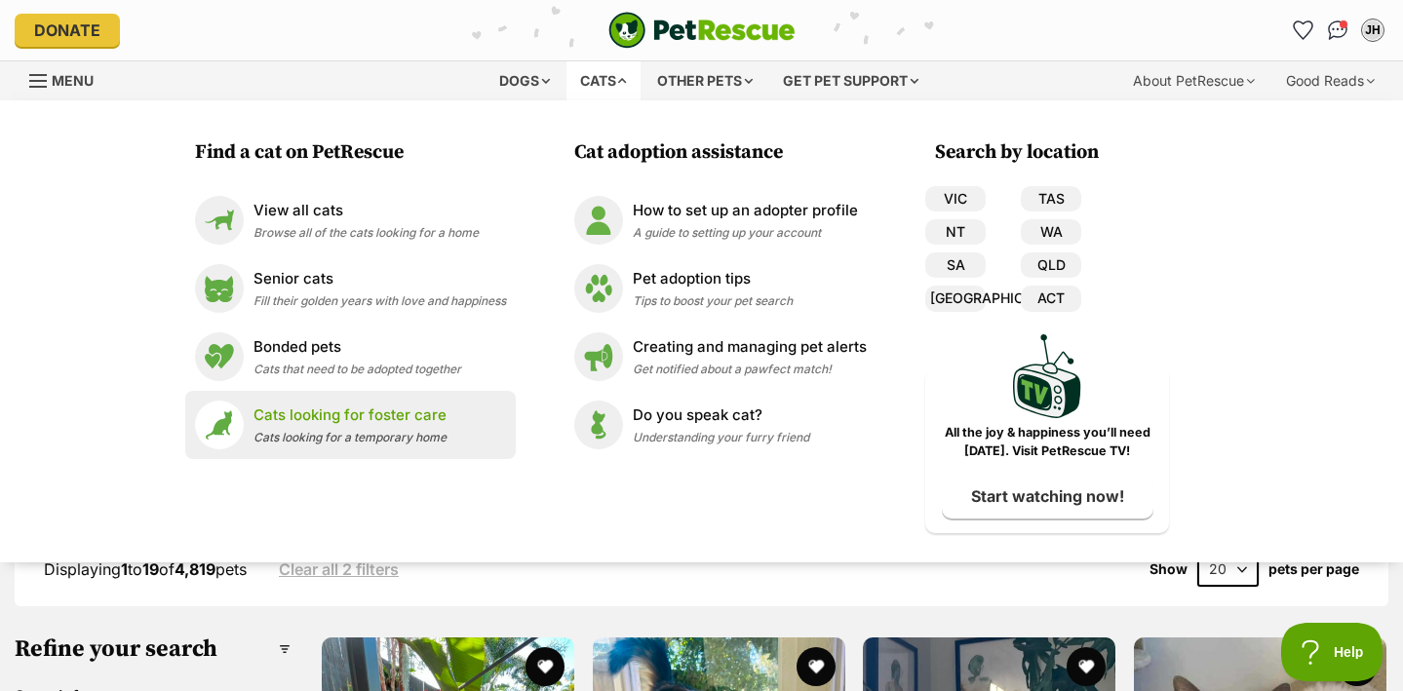
click at [355, 422] on p "Cats looking for foster care" at bounding box center [350, 416] width 193 height 22
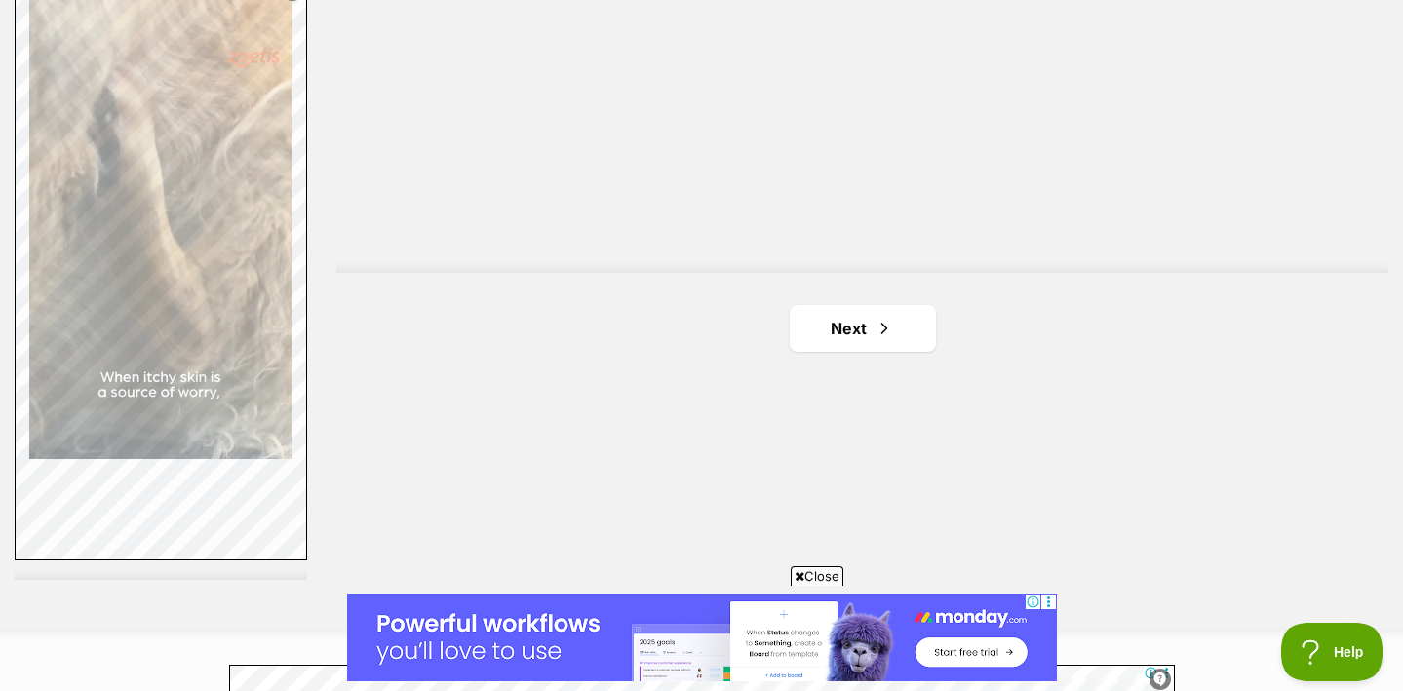
scroll to position [3690, 0]
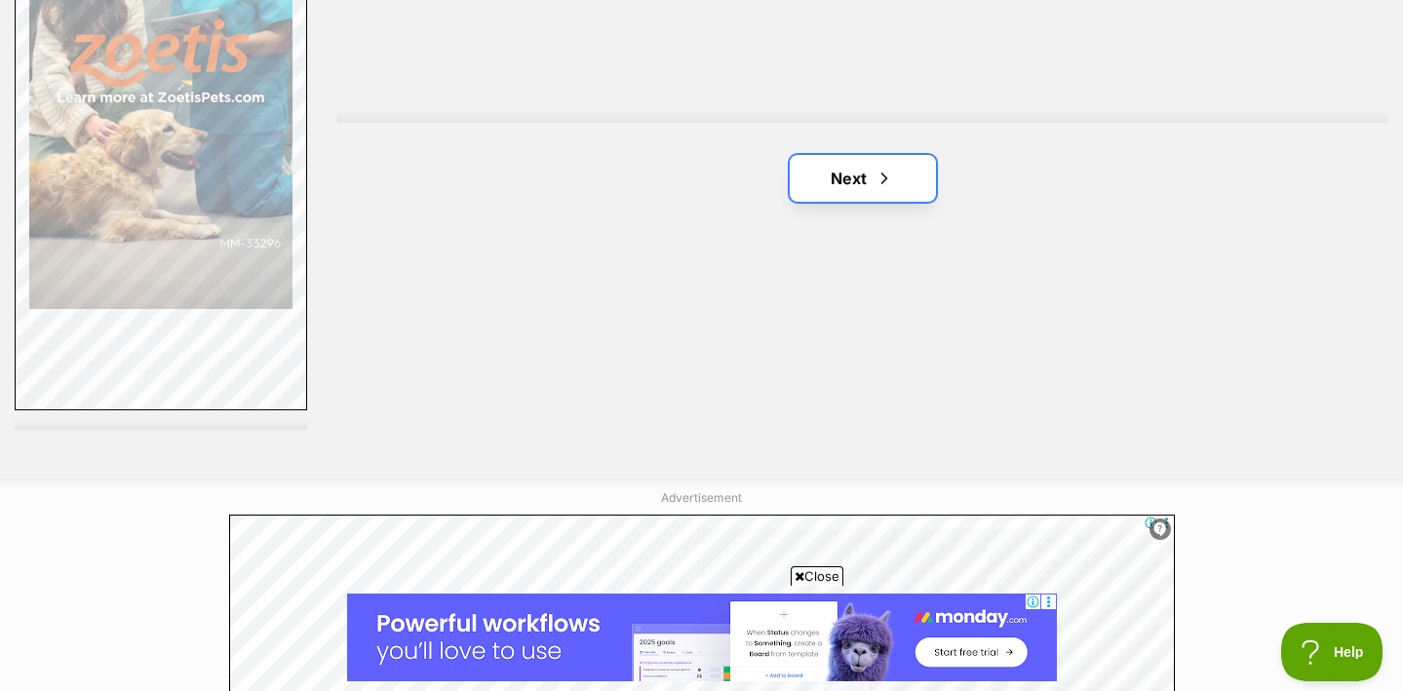
click at [869, 186] on link "Next" at bounding box center [863, 178] width 146 height 47
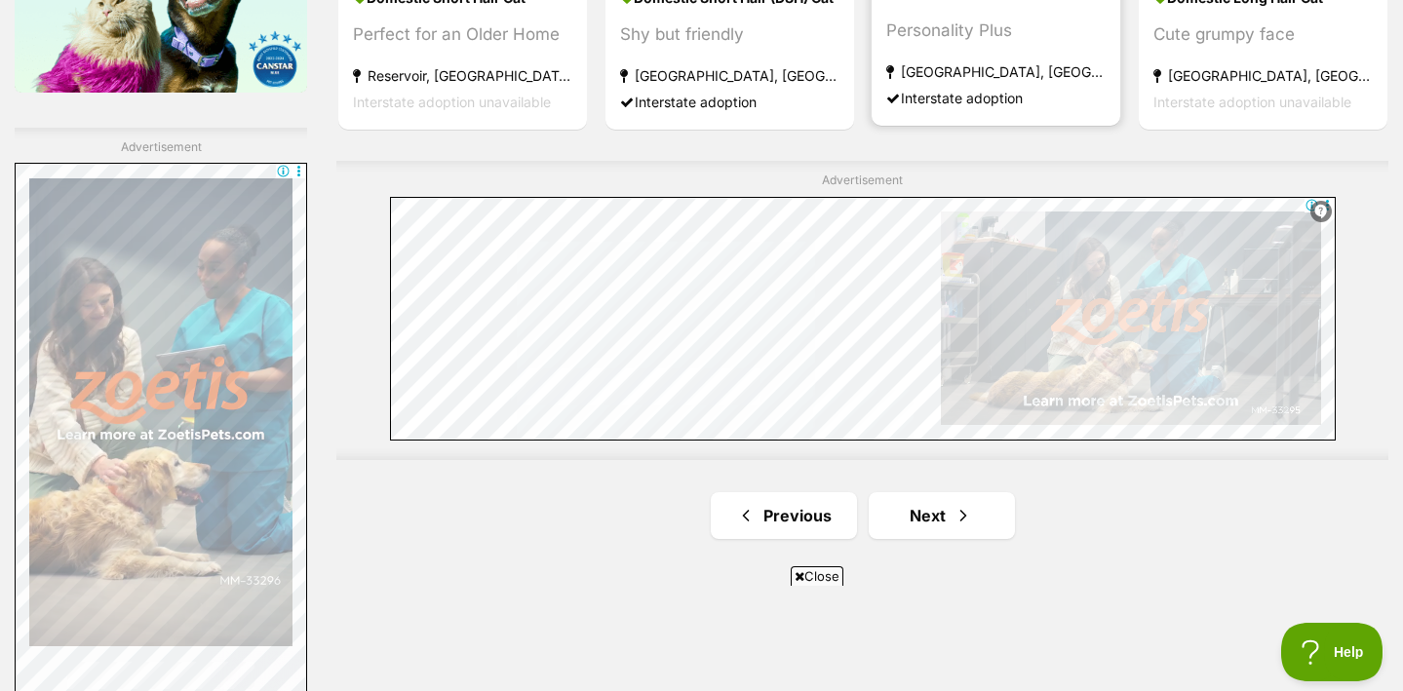
scroll to position [3643, 0]
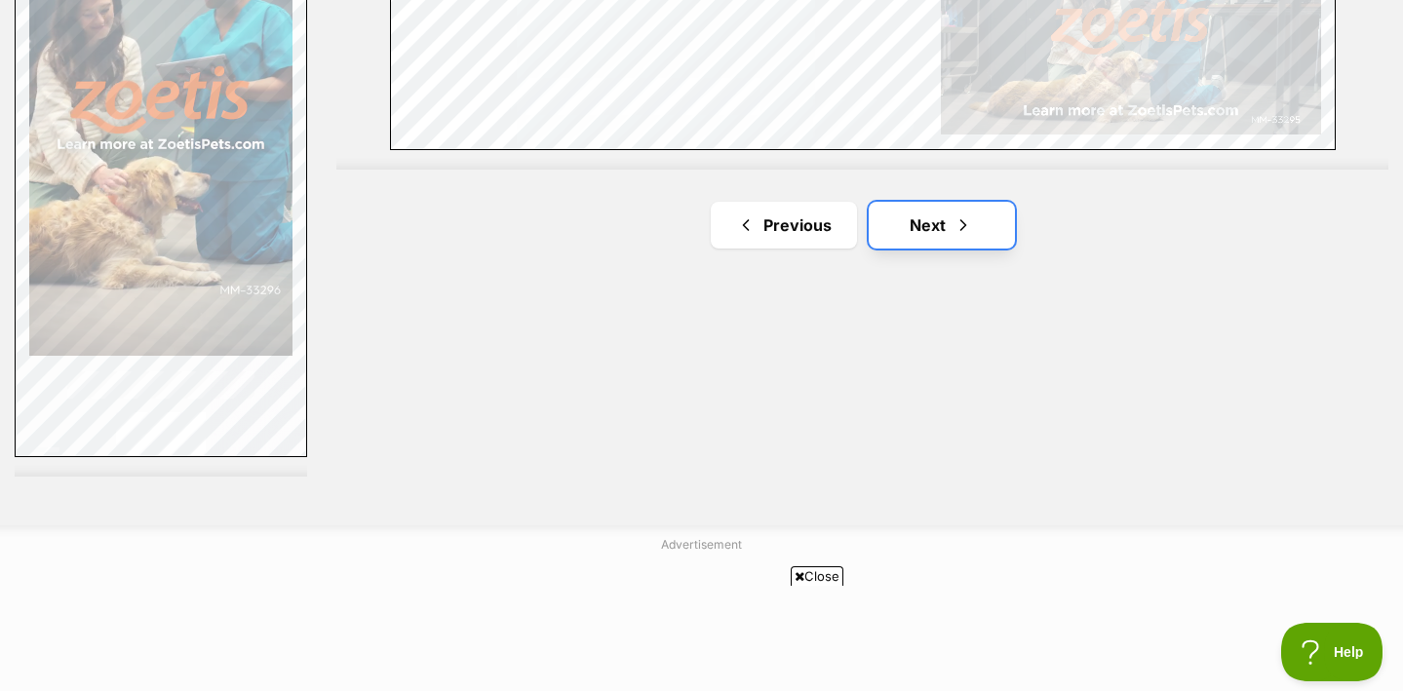
click at [909, 220] on link "Next" at bounding box center [942, 225] width 146 height 47
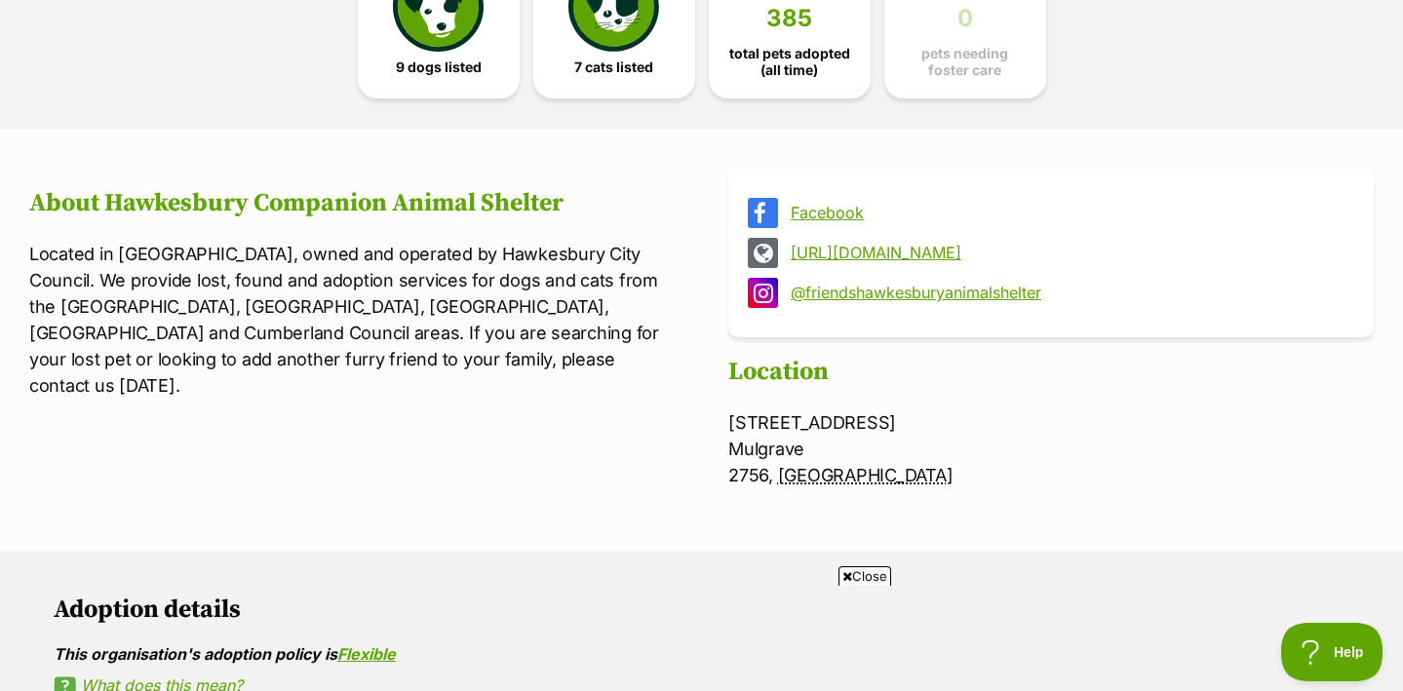
scroll to position [481, 0]
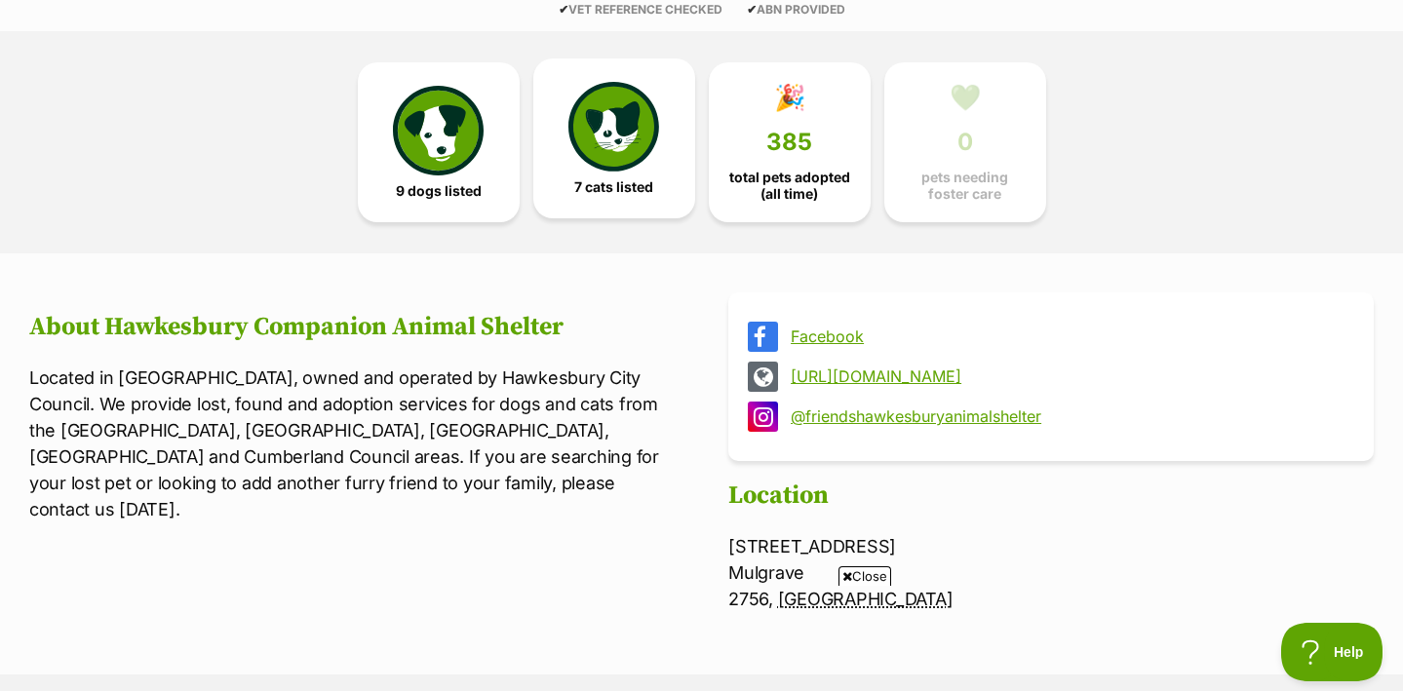
click at [639, 163] on img at bounding box center [613, 127] width 90 height 90
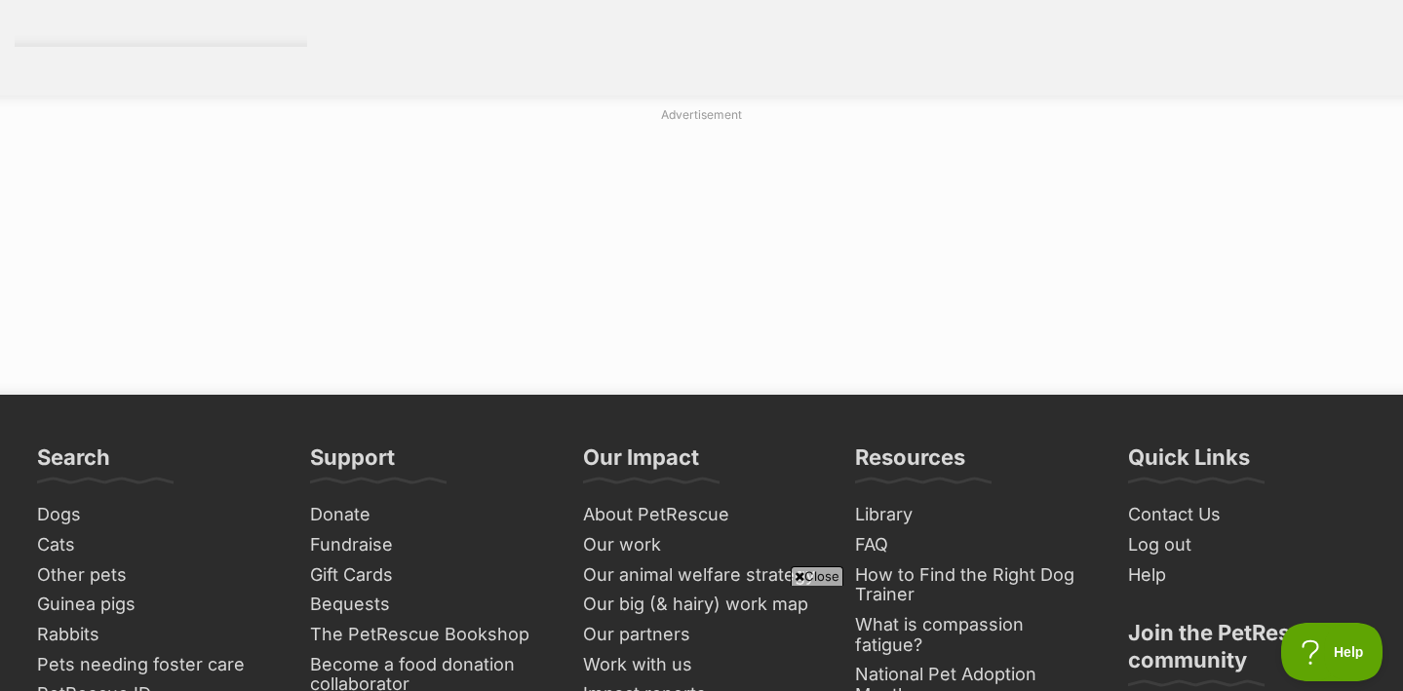
scroll to position [3965, 0]
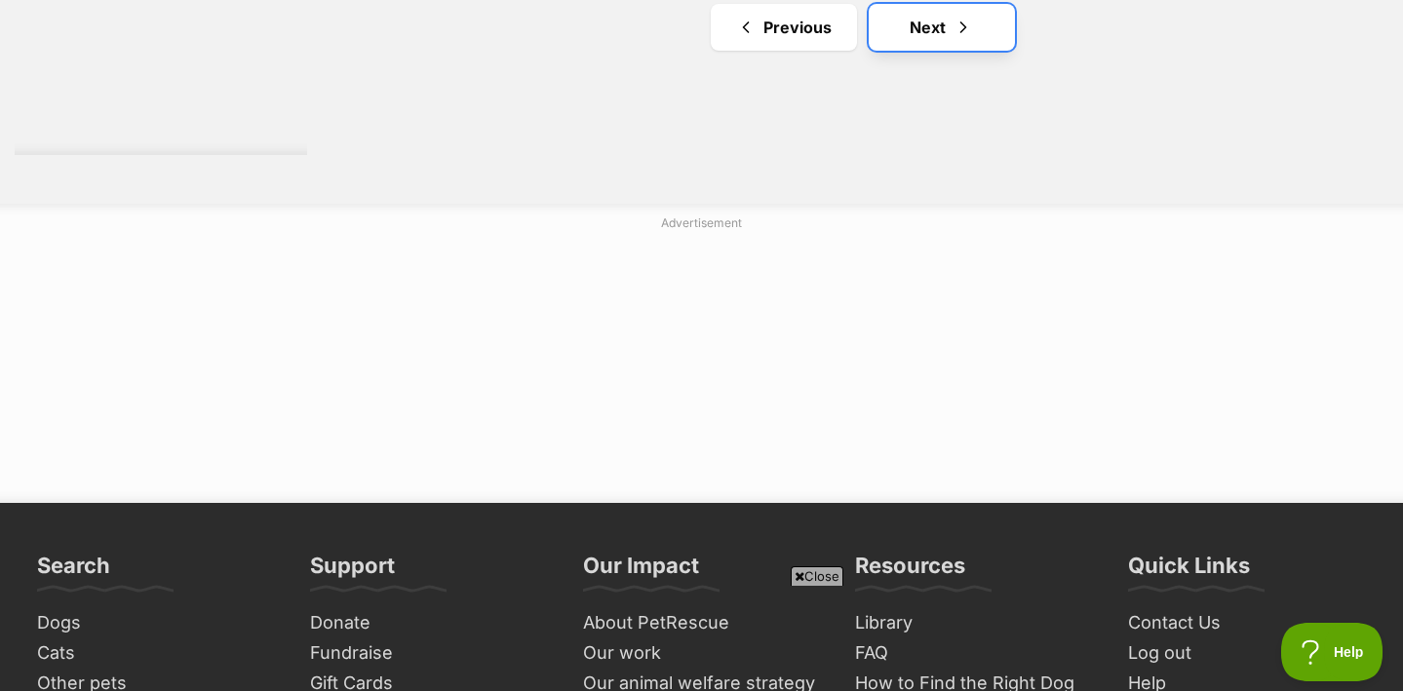
click at [958, 12] on link "Next" at bounding box center [942, 27] width 146 height 47
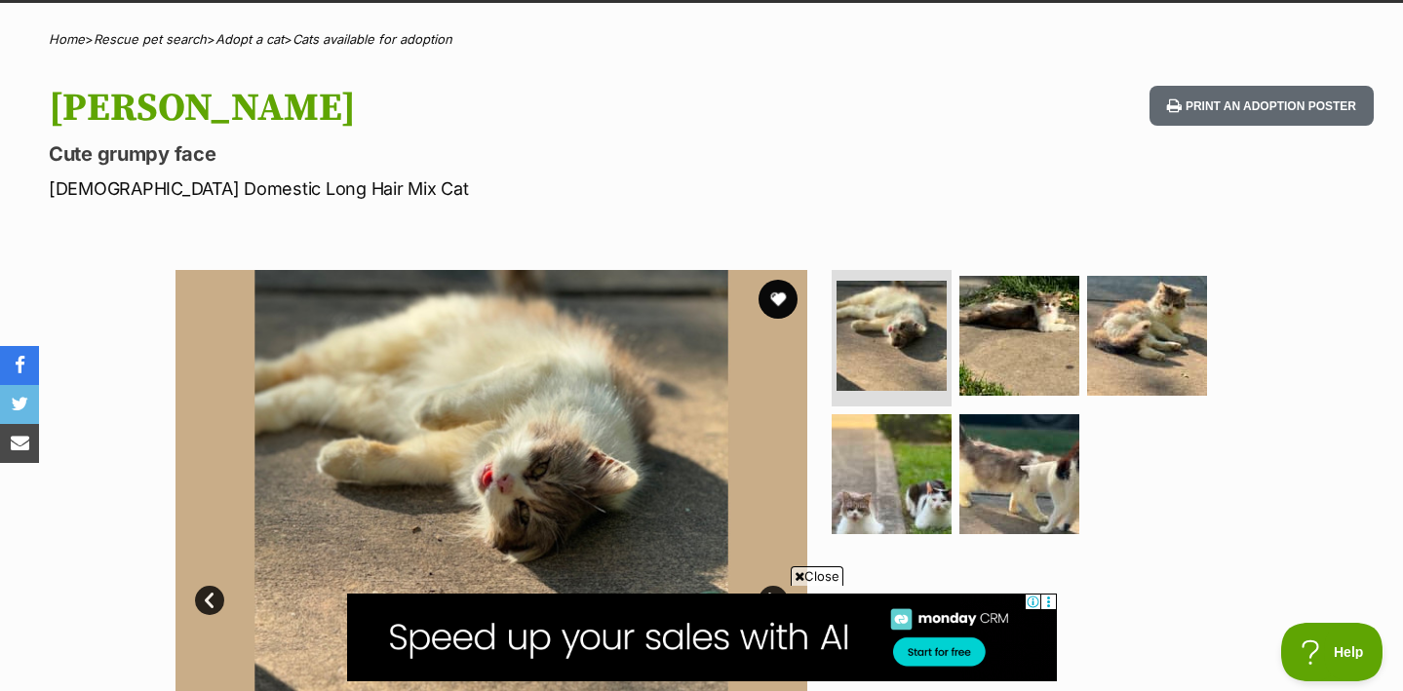
scroll to position [147, 0]
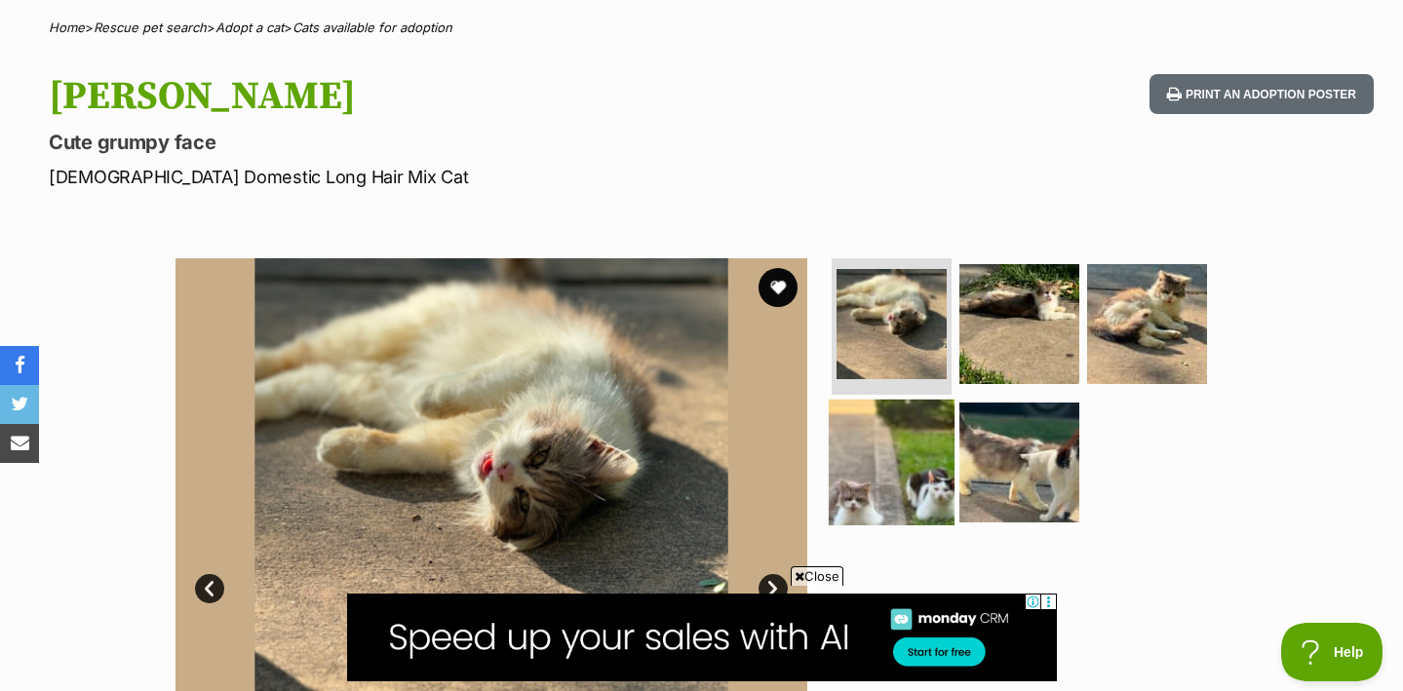
click at [880, 443] on img at bounding box center [892, 462] width 126 height 126
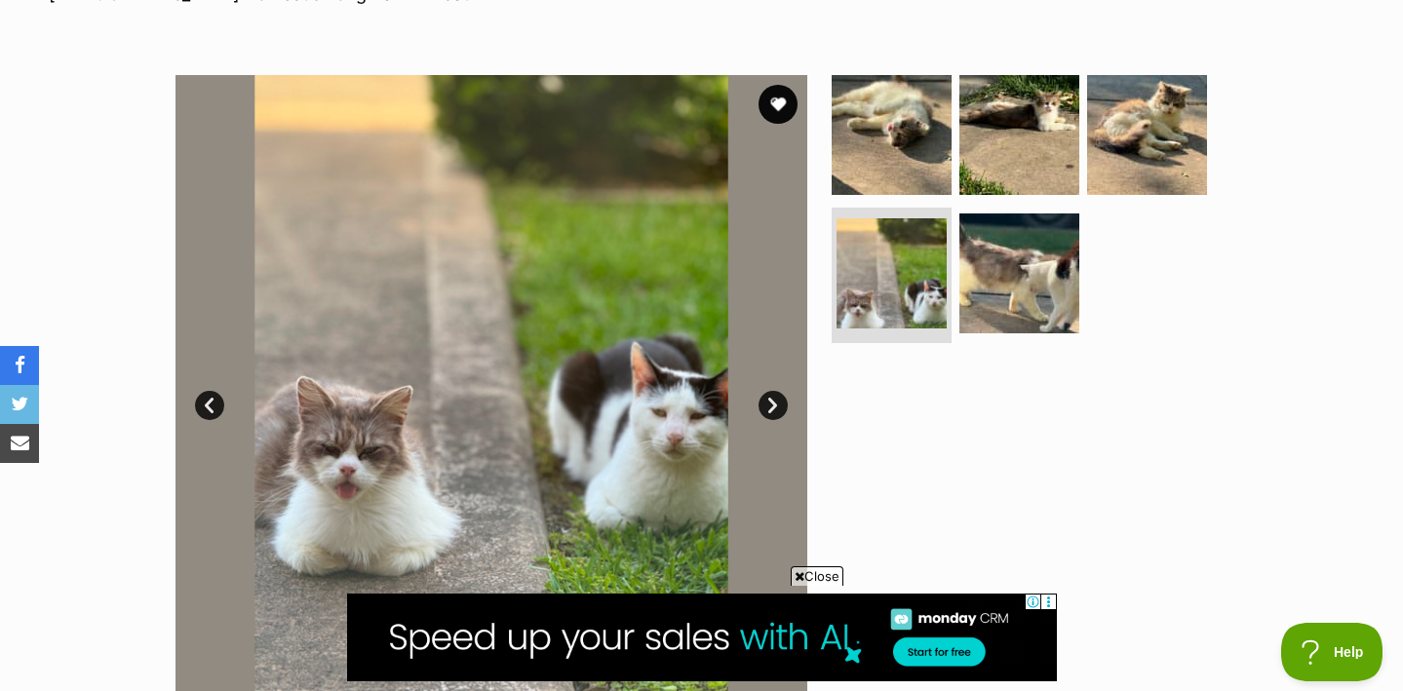
scroll to position [330, 0]
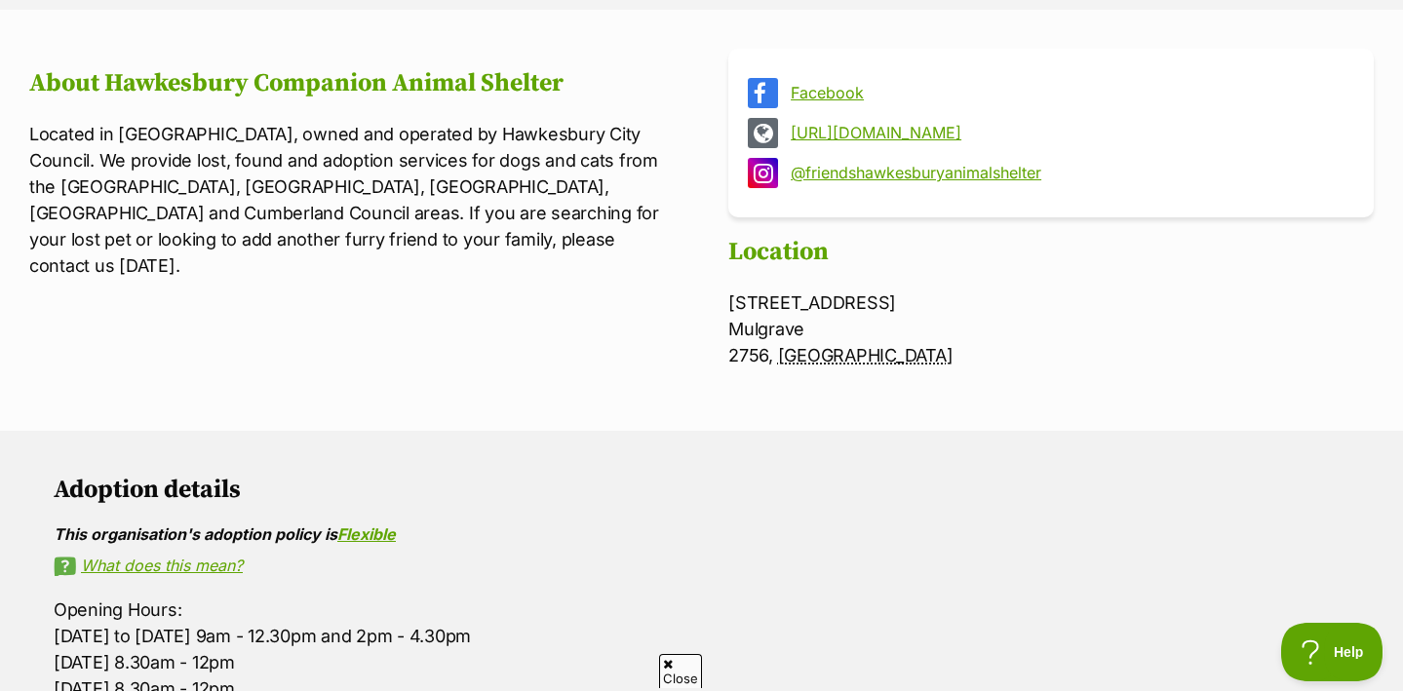
click at [880, 133] on link "https://hawkesburycas.com.au/" at bounding box center [1069, 133] width 556 height 18
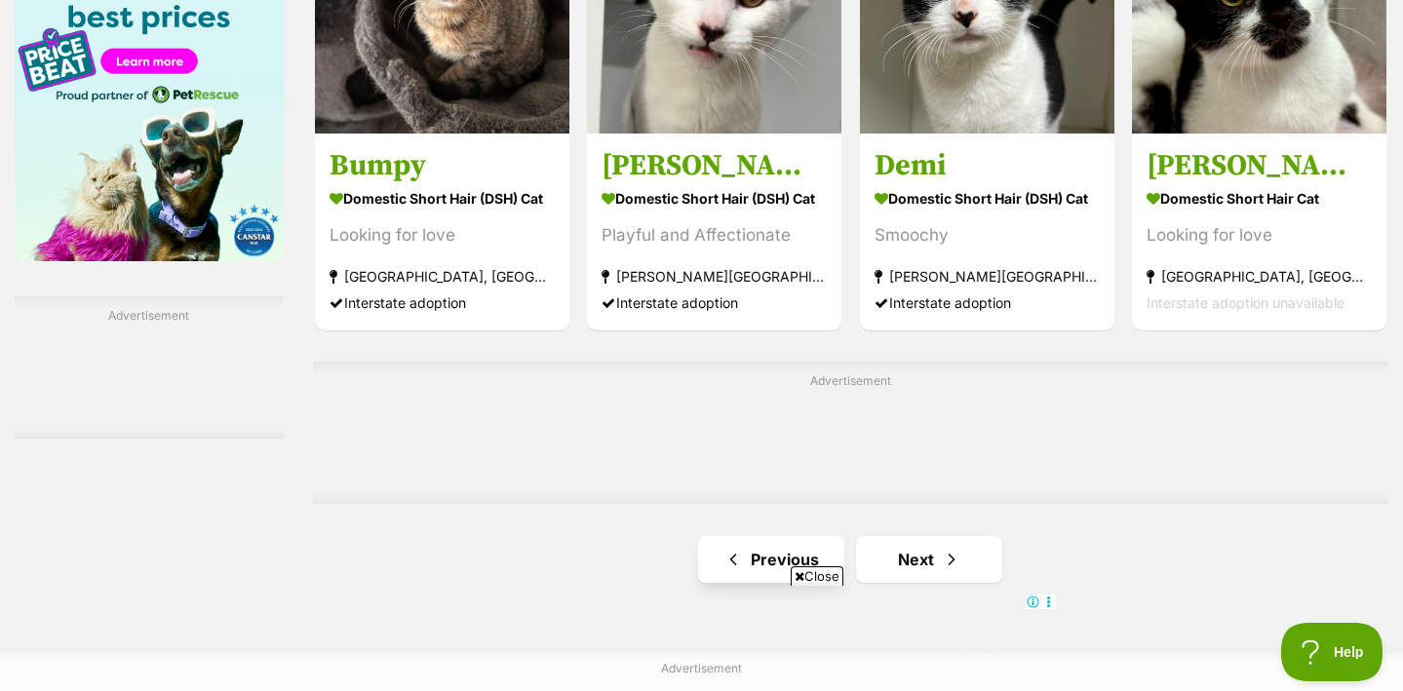
scroll to position [3369, 0]
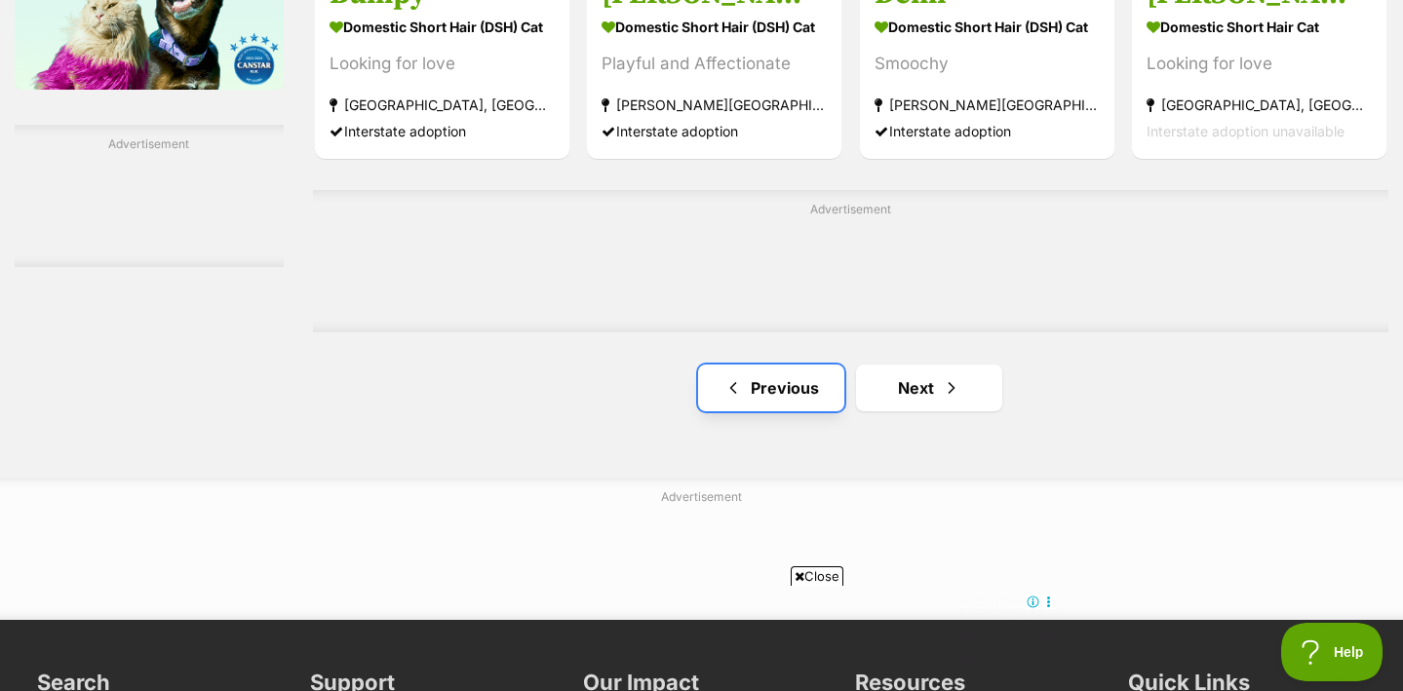
click at [781, 365] on link "Previous" at bounding box center [771, 388] width 146 height 47
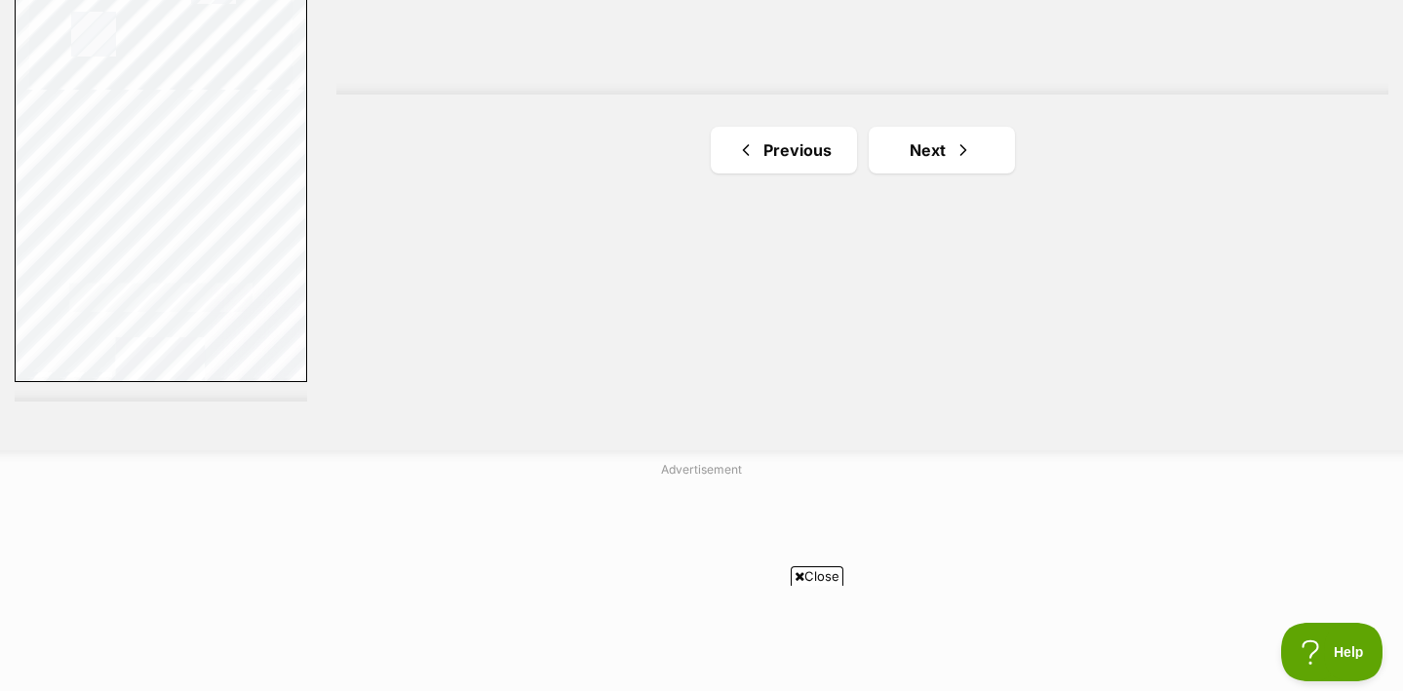
scroll to position [3689, 0]
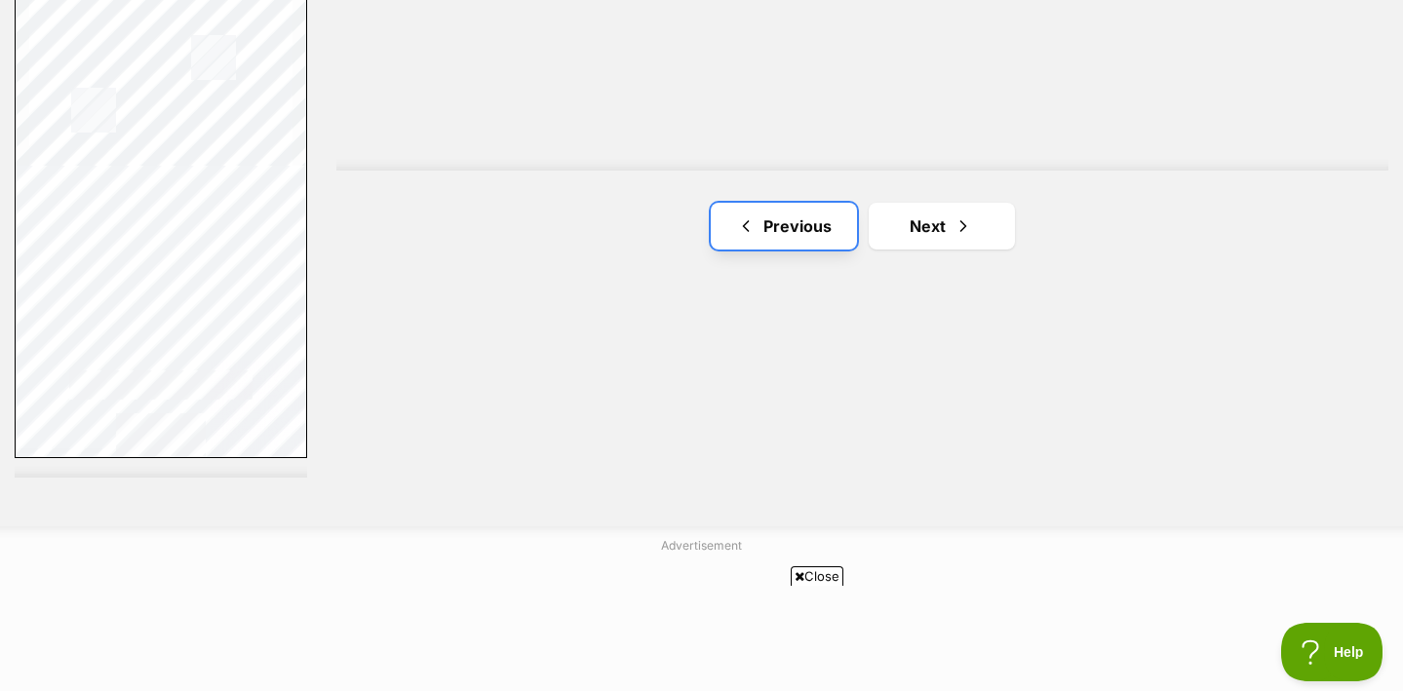
click at [787, 203] on link "Previous" at bounding box center [784, 226] width 146 height 47
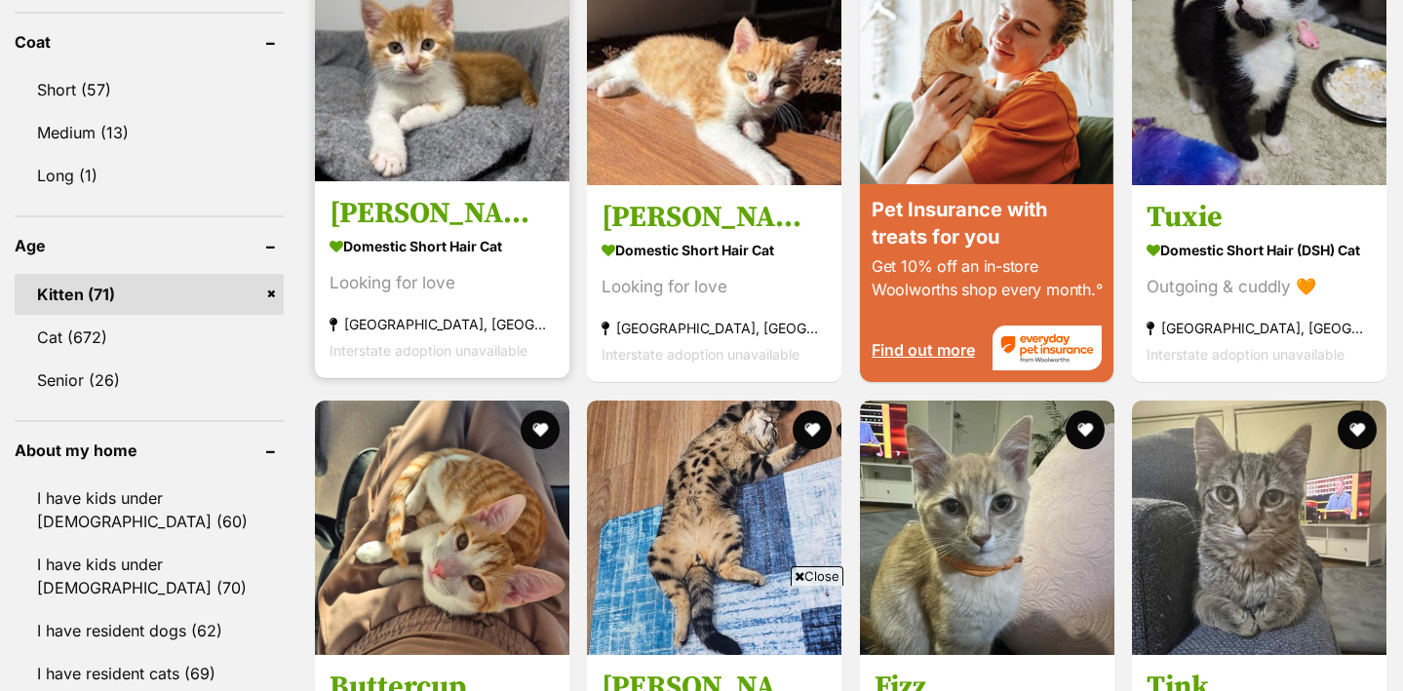
scroll to position [1778, 0]
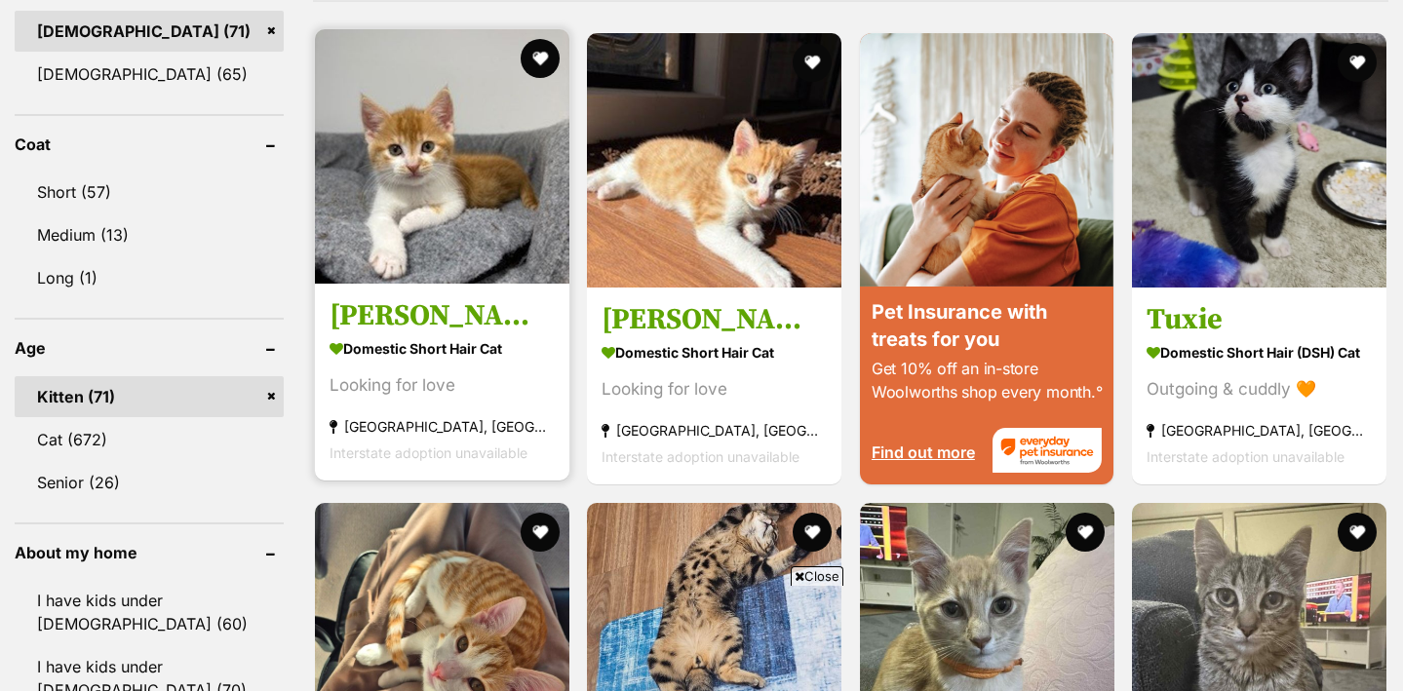
click at [387, 141] on img at bounding box center [442, 156] width 254 height 254
